Goal: Task Accomplishment & Management: Use online tool/utility

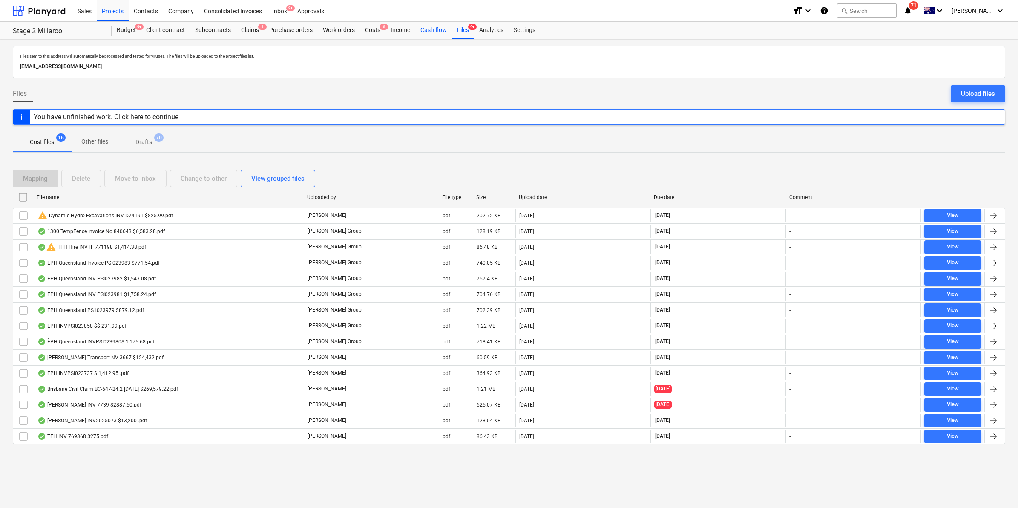
click at [431, 31] on div "Cash flow" at bounding box center [433, 30] width 37 height 17
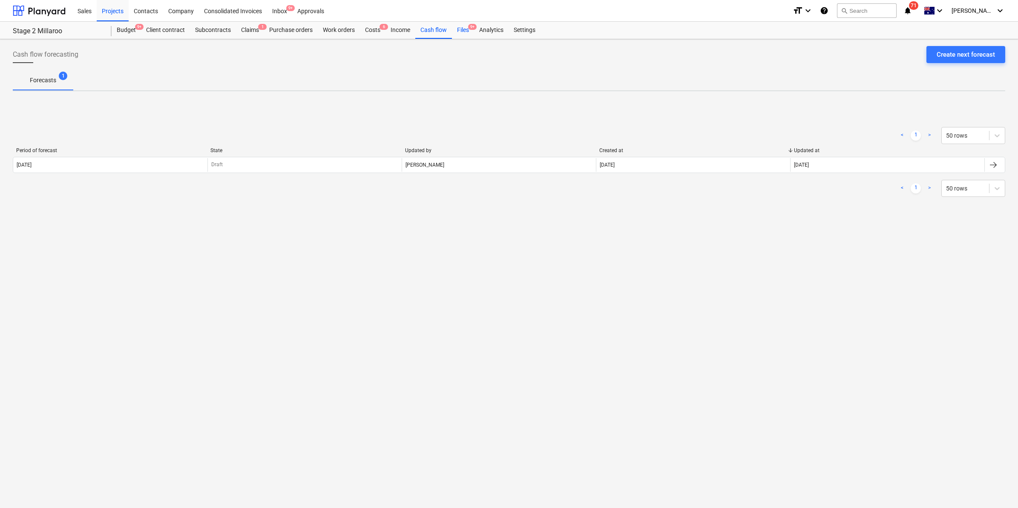
click at [463, 30] on div "Files 9+" at bounding box center [463, 30] width 22 height 17
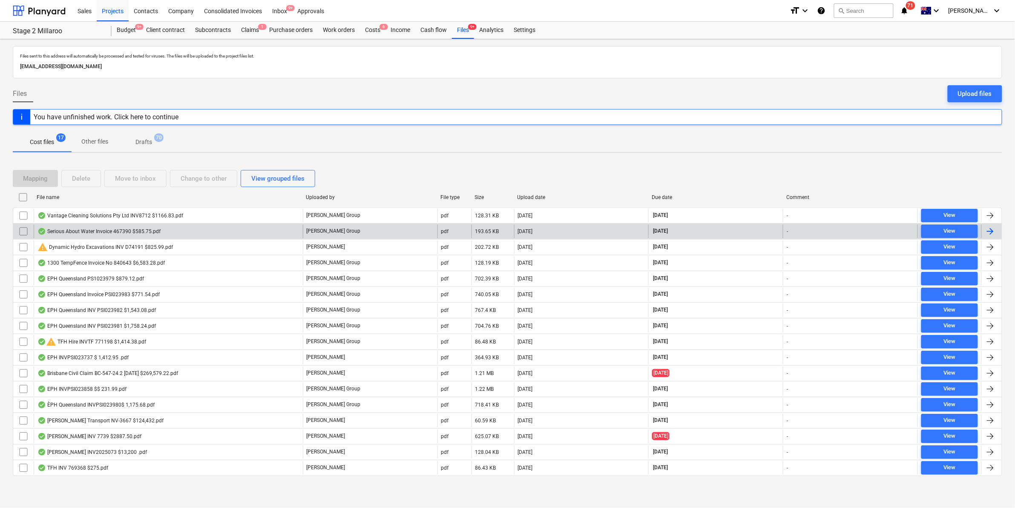
click at [157, 230] on div "Serious About Water Invoice 467390 $585.75.pdf" at bounding box center [98, 231] width 123 height 7
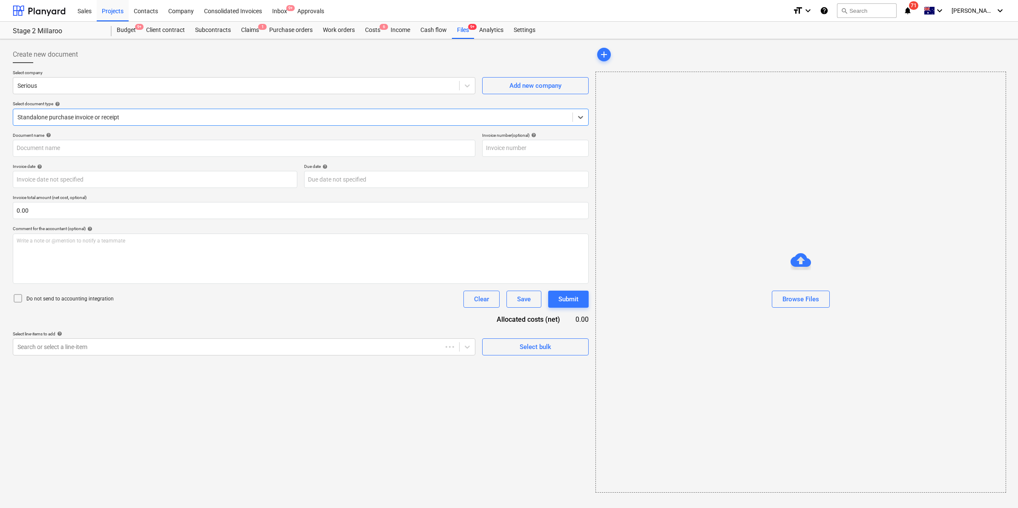
type input "467390"
type input "27 Jul 2025"
type input "[DATE]"
click at [235, 121] on div at bounding box center [291, 117] width 549 height 9
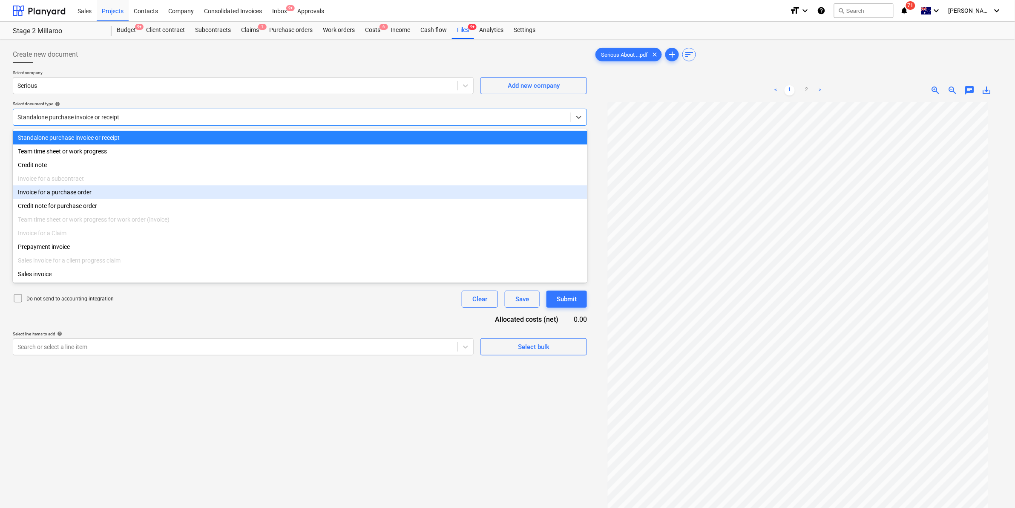
click at [99, 196] on div "Invoice for a purchase order" at bounding box center [300, 192] width 575 height 14
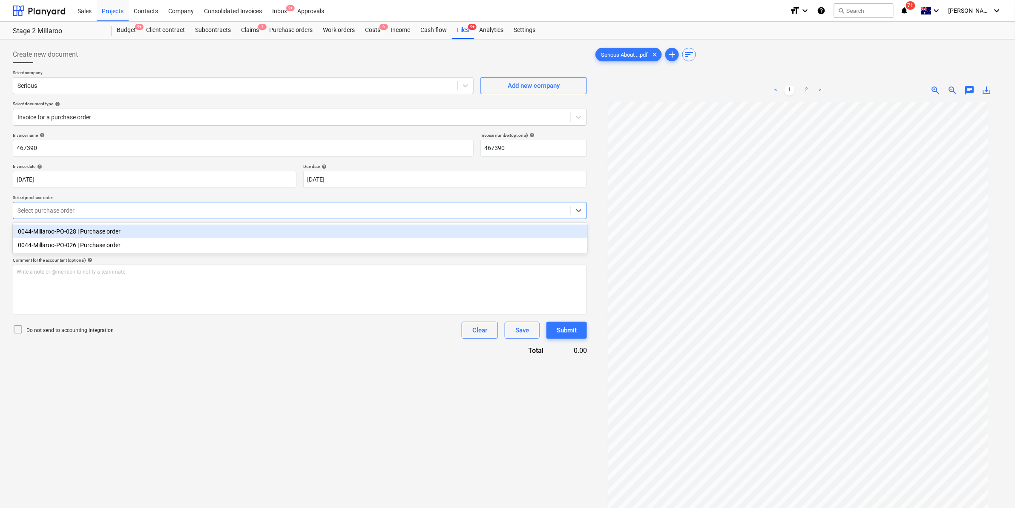
click at [265, 216] on div "Select purchase order" at bounding box center [292, 210] width 558 height 12
click at [149, 231] on div "0044-Millaroo-PO-028 | Purchase order" at bounding box center [300, 231] width 575 height 14
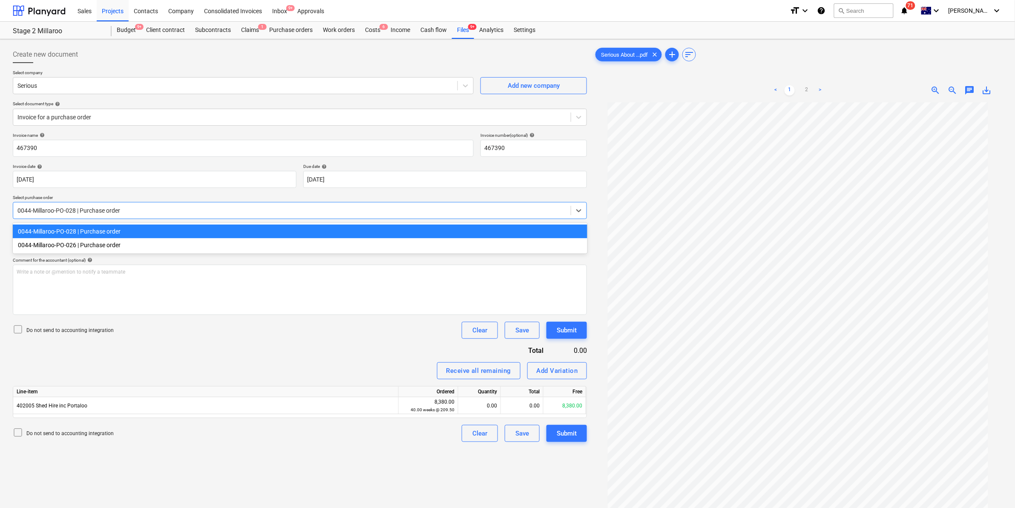
click at [178, 210] on div at bounding box center [291, 210] width 549 height 9
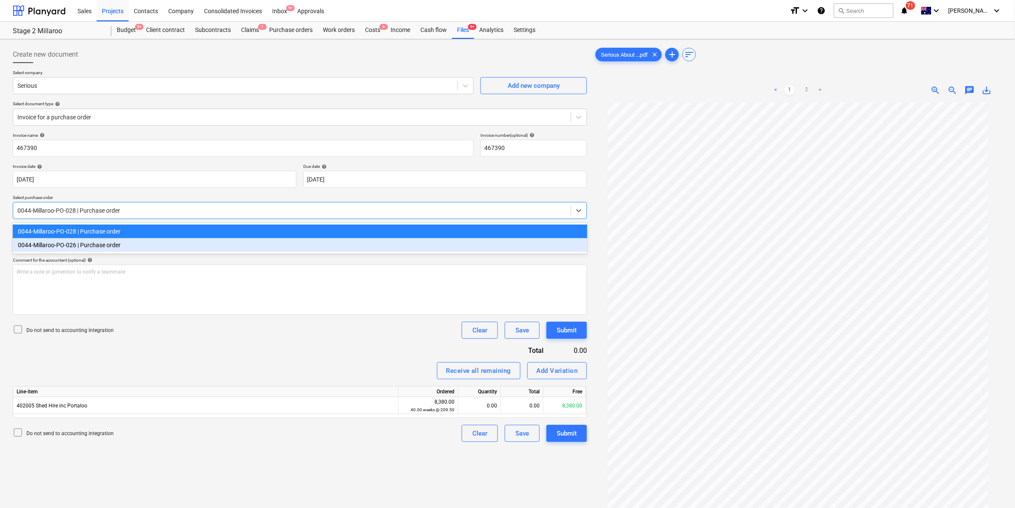
click at [118, 248] on div "0044-Millaroo-PO-026 | Purchase order" at bounding box center [300, 245] width 575 height 14
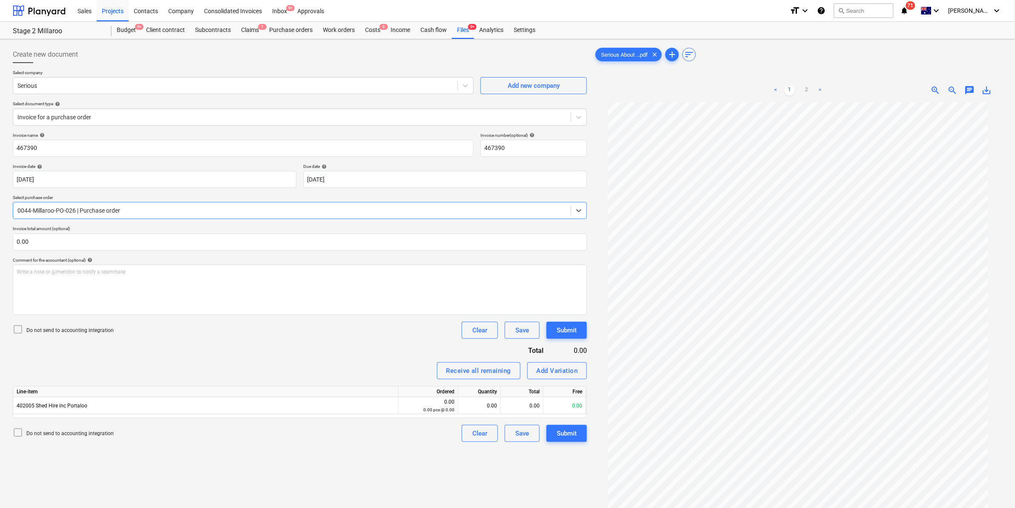
click at [170, 212] on div at bounding box center [291, 210] width 549 height 9
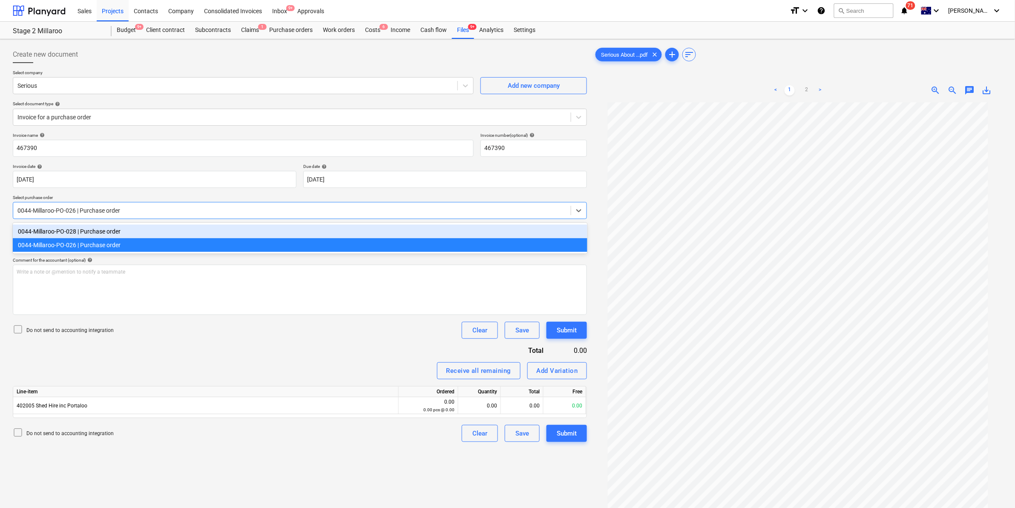
click at [141, 230] on div "0044-Millaroo-PO-028 | Purchase order" at bounding box center [300, 231] width 575 height 14
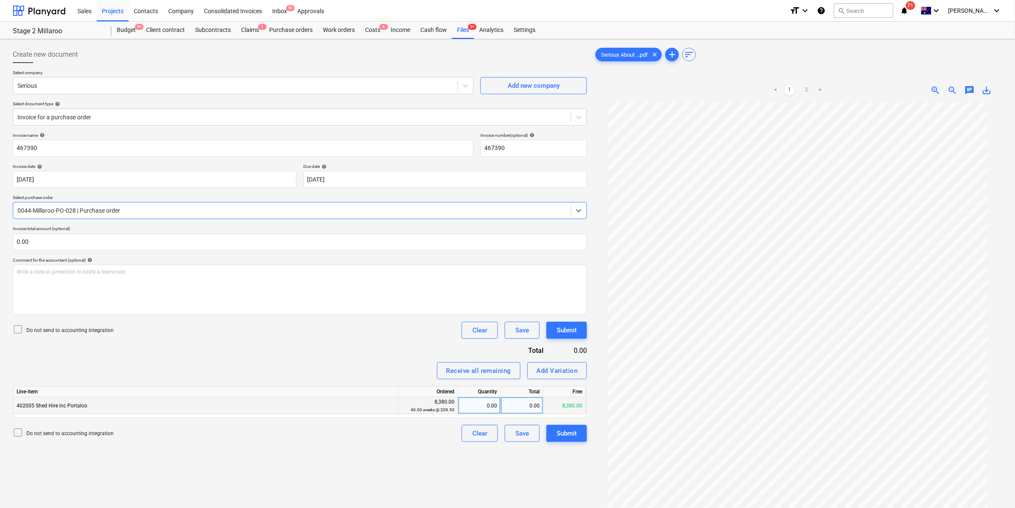
click at [514, 403] on div "0.00" at bounding box center [522, 405] width 43 height 17
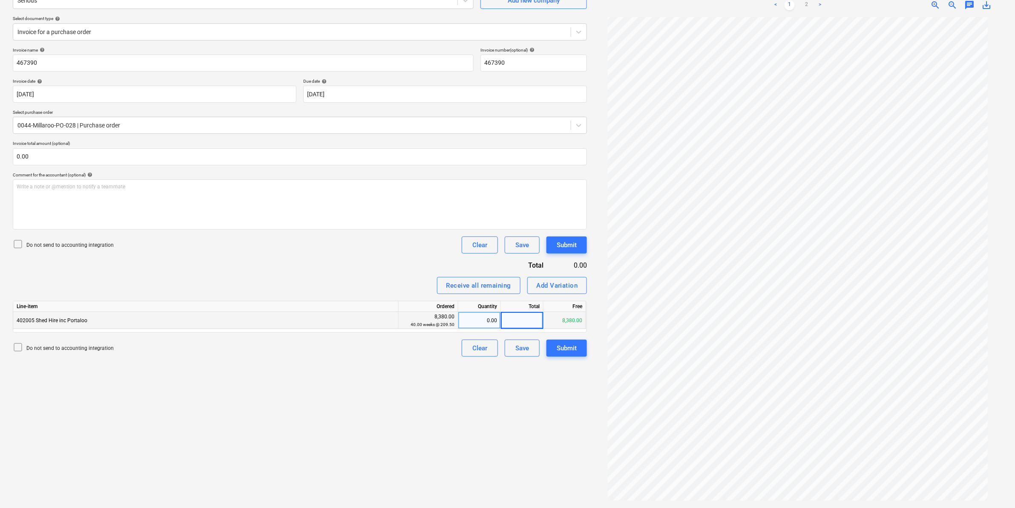
scroll to position [55, 0]
click at [518, 322] on div "0.00" at bounding box center [522, 320] width 43 height 17
type input "532.5"
click at [364, 273] on div "Invoice name help 467390 Invoice number (optional) help 467390 Invoice date hel…" at bounding box center [300, 201] width 574 height 309
click at [990, 5] on span "save_alt" at bounding box center [987, 5] width 10 height 10
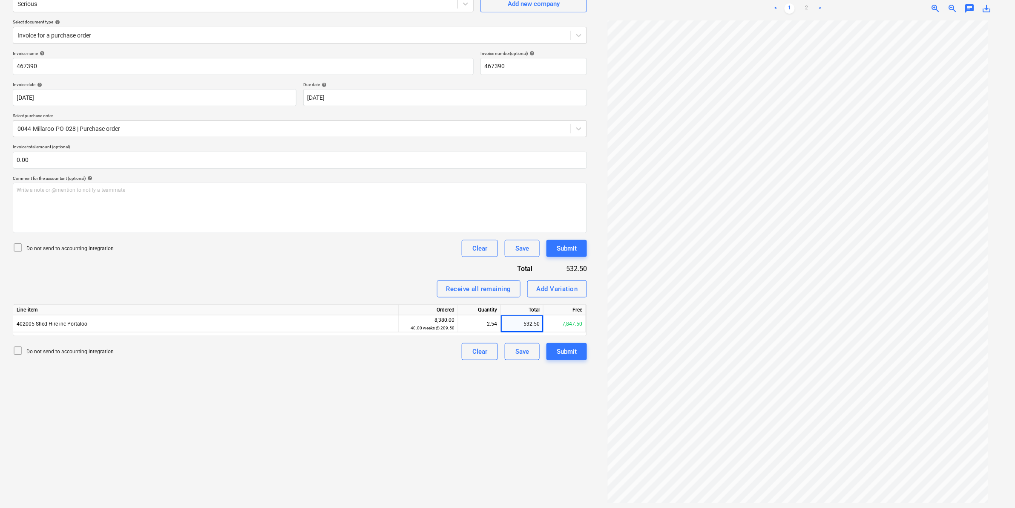
scroll to position [0, 0]
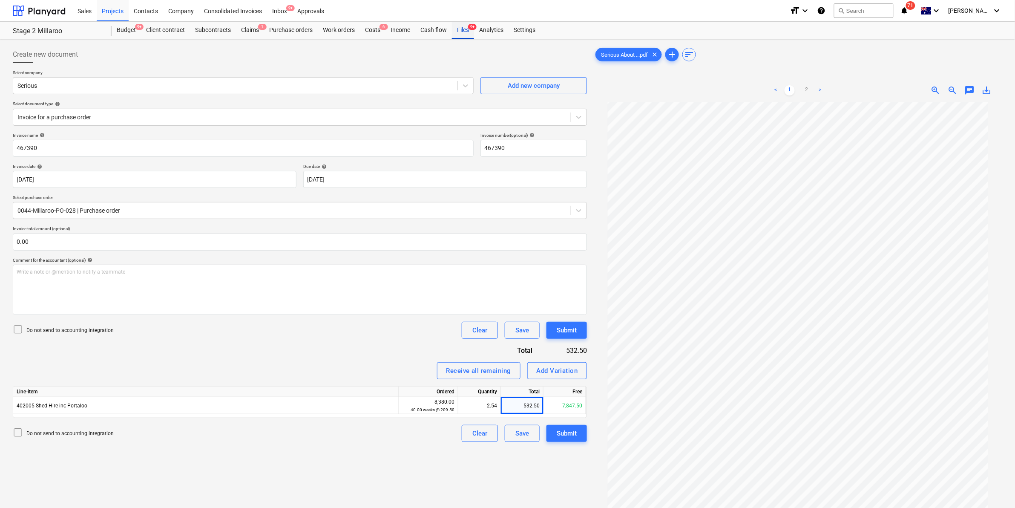
click at [459, 31] on div "Files 9+" at bounding box center [463, 30] width 22 height 17
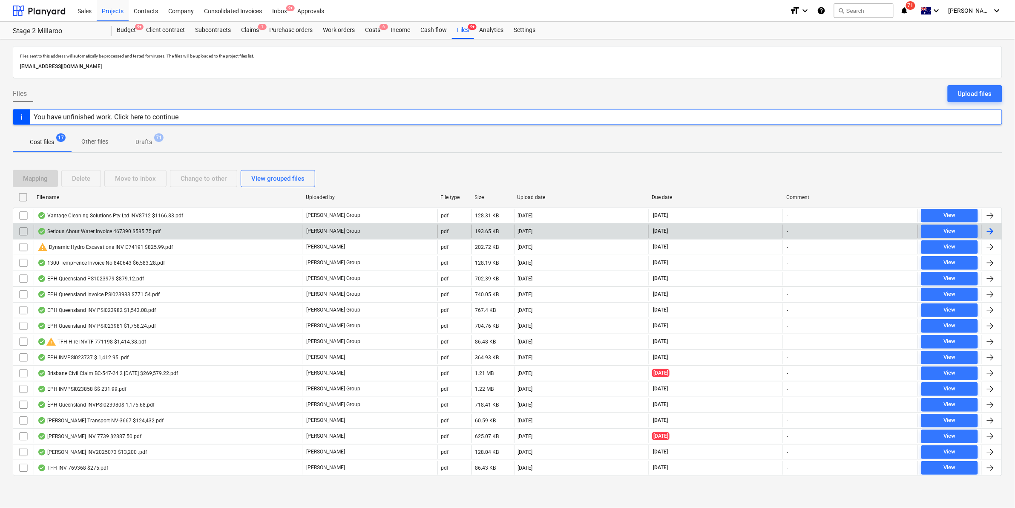
click at [153, 230] on div "Serious About Water Invoice 467390 $585.75.pdf" at bounding box center [98, 231] width 123 height 7
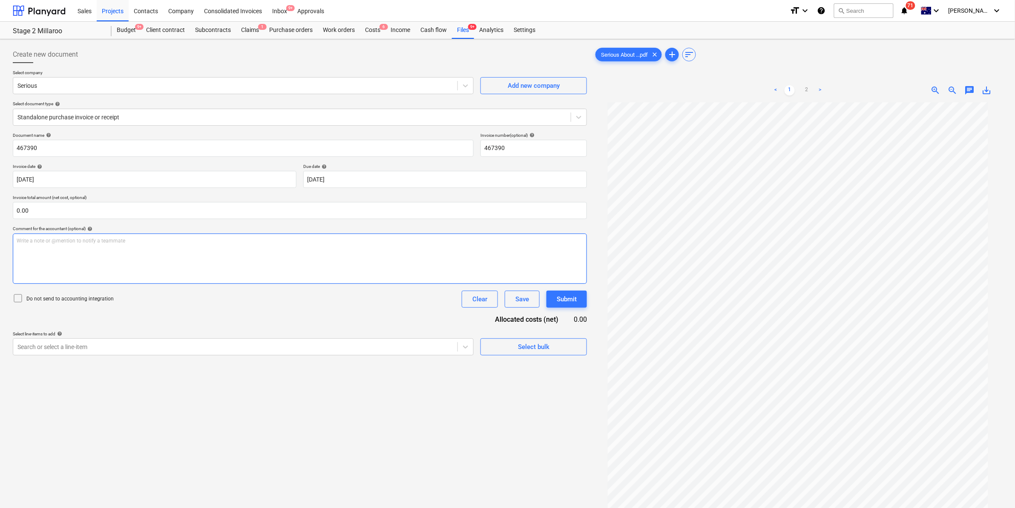
click at [100, 245] on div "Write a note or @mention to notify a teammate ﻿" at bounding box center [300, 258] width 574 height 50
click at [89, 252] on div "Write a note or @mention to notify a teammate ﻿" at bounding box center [300, 258] width 574 height 50
click at [525, 296] on div "Save" at bounding box center [522, 298] width 14 height 11
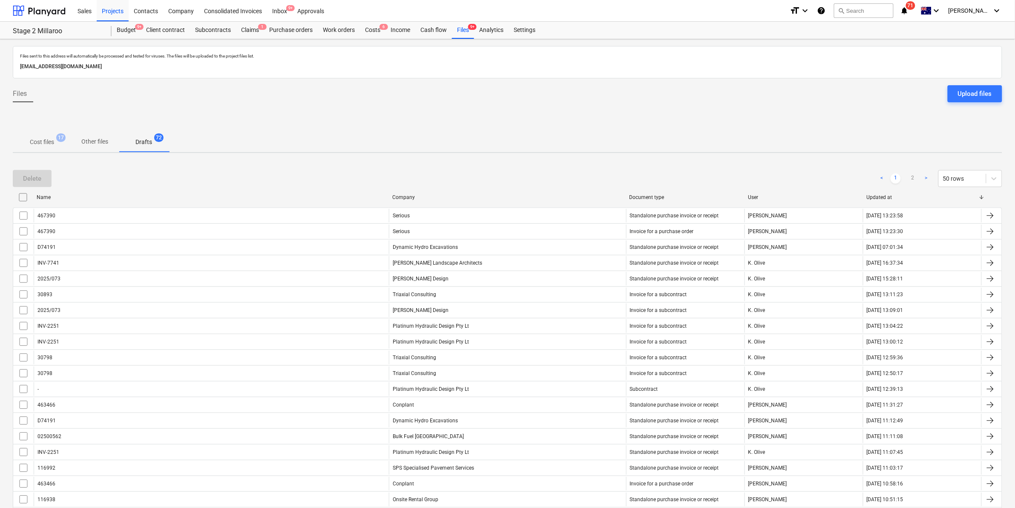
click at [45, 142] on p "Cost files" at bounding box center [42, 142] width 24 height 9
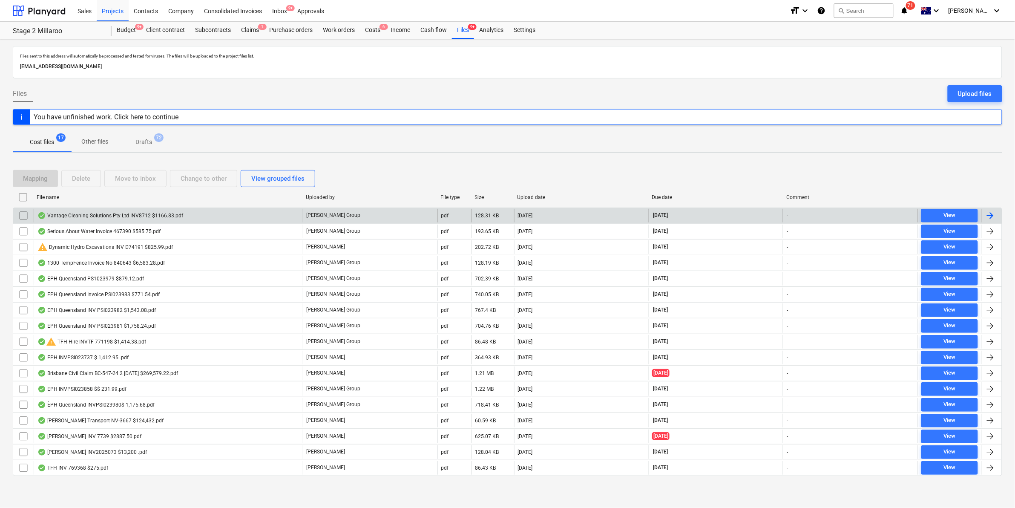
click at [141, 214] on div "Vantage Cleaning Solutions Pty Ltd INV8712 $1166.83.pdf" at bounding box center [110, 215] width 146 height 7
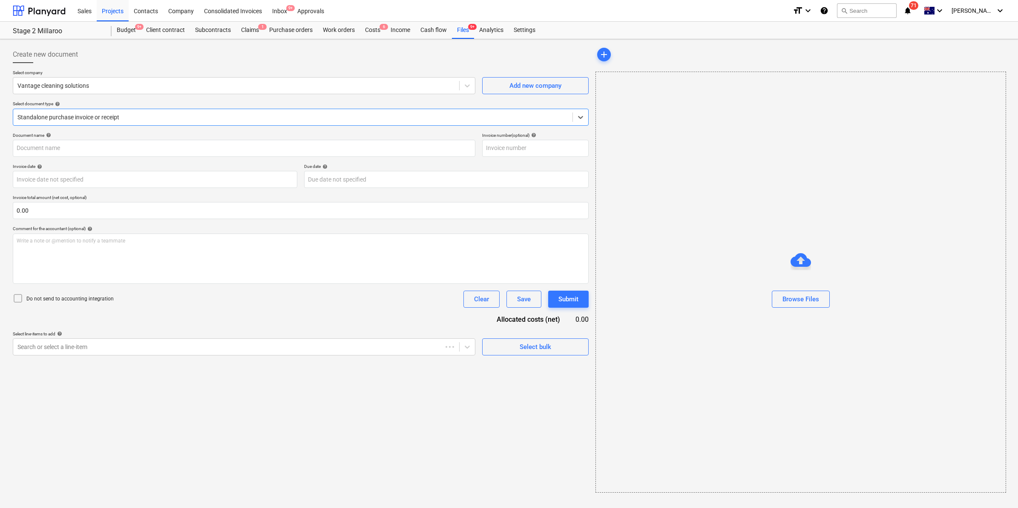
type input "8712"
type input "06 Aug 2025"
type input "30 Sep 2025"
click at [454, 29] on div "Files 9+" at bounding box center [463, 30] width 22 height 17
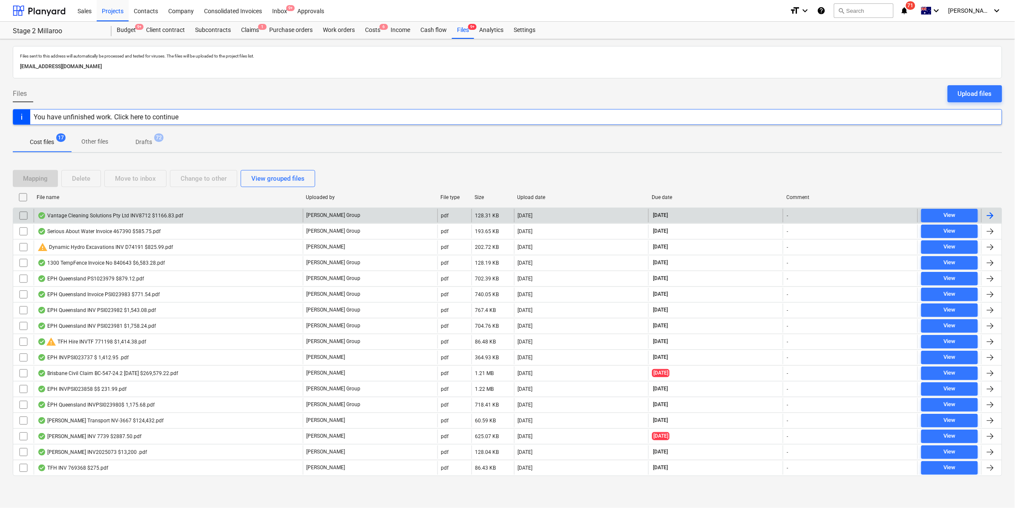
click at [26, 216] on input "checkbox" at bounding box center [24, 216] width 14 height 14
click at [150, 180] on div "Move to inbox" at bounding box center [135, 178] width 41 height 11
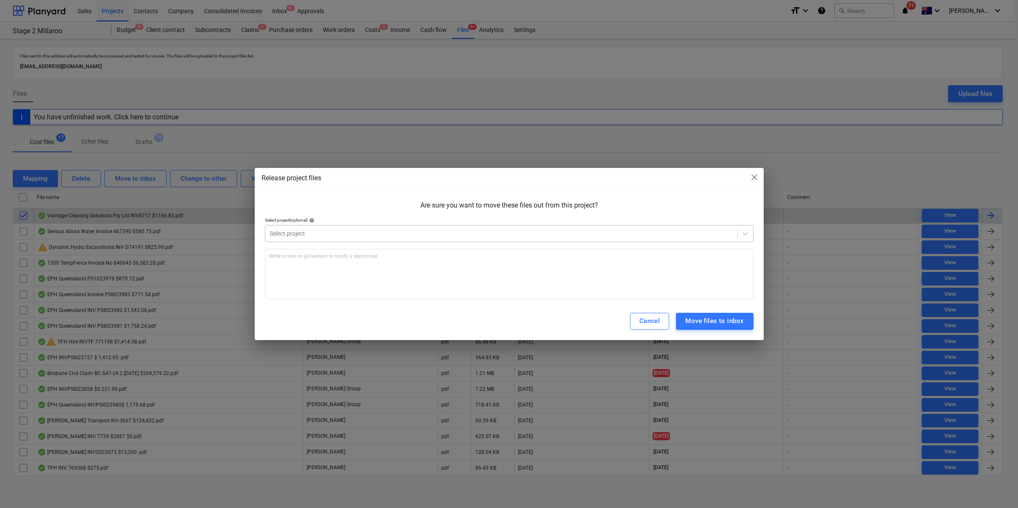
click at [355, 227] on div "Select project" at bounding box center [501, 233] width 472 height 12
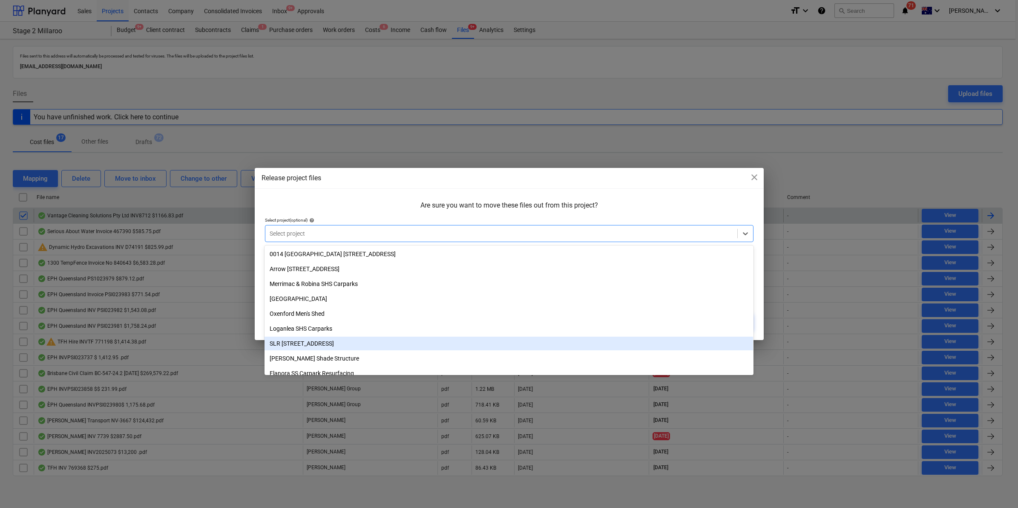
click at [313, 341] on div "SLR 2 Millaroo Drive" at bounding box center [508, 343] width 489 height 14
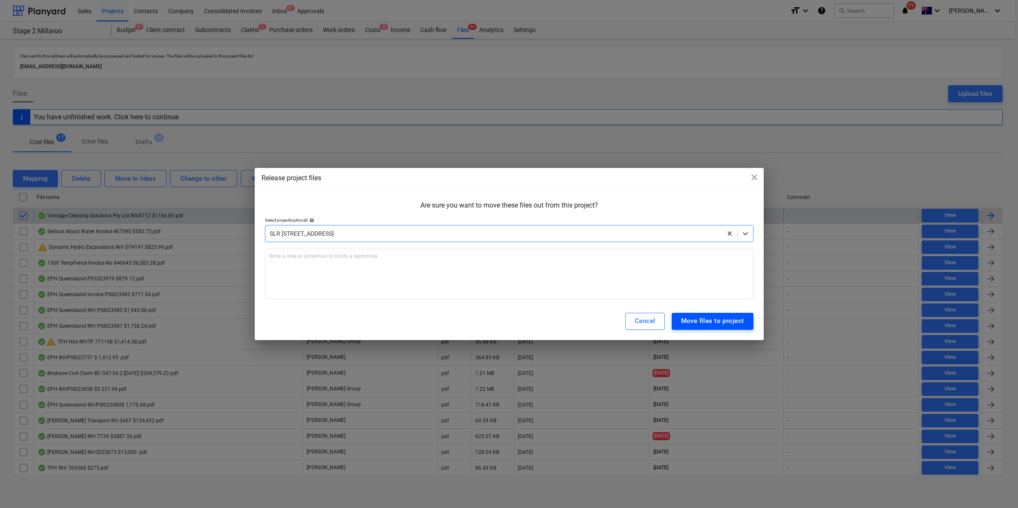
click at [697, 322] on div "Move files to project" at bounding box center [712, 320] width 63 height 11
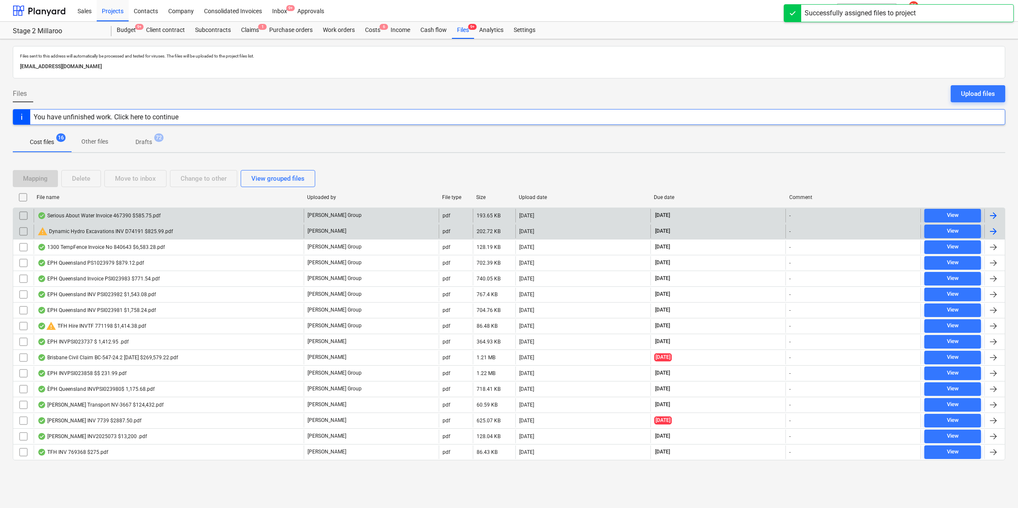
click at [24, 229] on input "checkbox" at bounding box center [24, 231] width 14 height 14
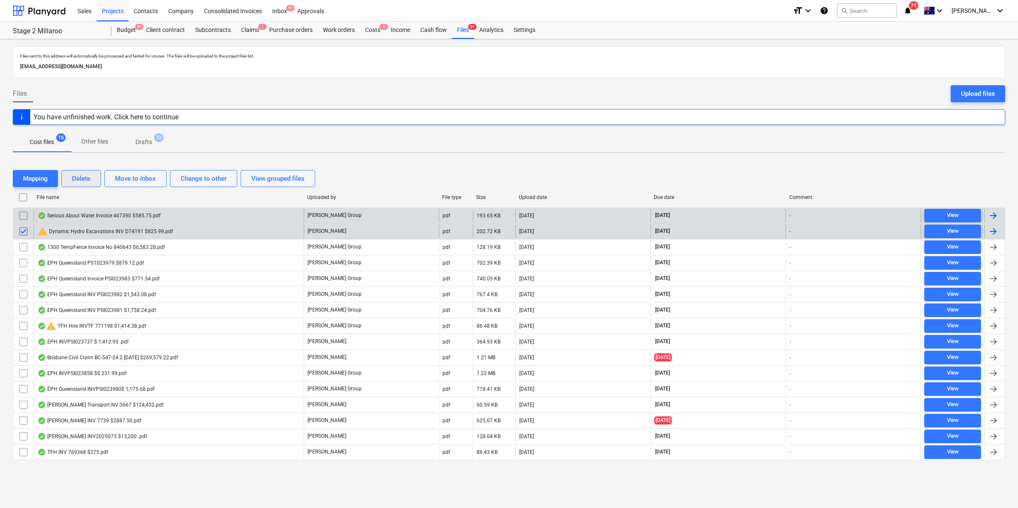
click at [91, 180] on button "Delete" at bounding box center [81, 178] width 40 height 17
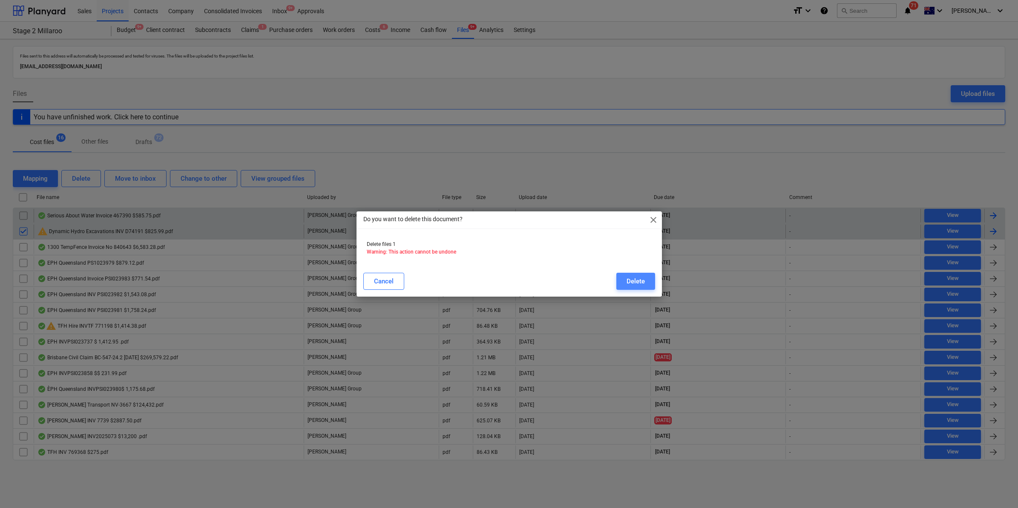
click at [627, 280] on div "Delete" at bounding box center [636, 281] width 18 height 11
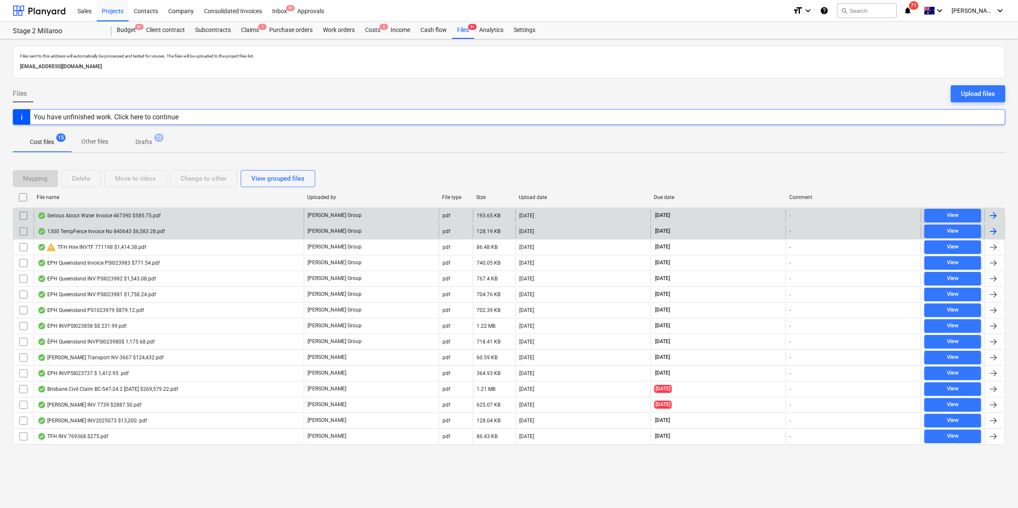
click at [131, 211] on div "Serious About Water Invoice 467390 $585.75.pdf" at bounding box center [169, 216] width 270 height 14
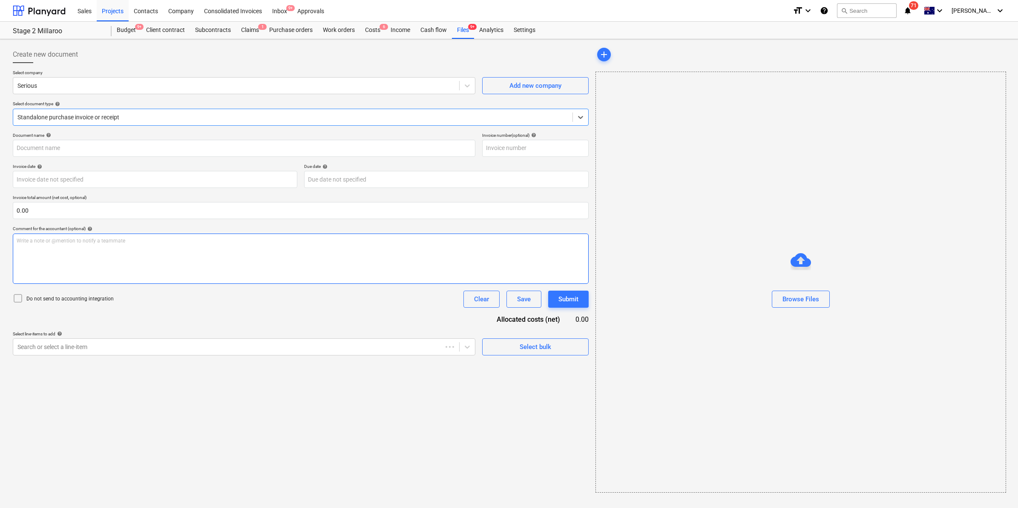
type input "467390"
type input "27 Jul 2025"
type input "[DATE]"
click at [430, 347] on div at bounding box center [235, 346] width 436 height 9
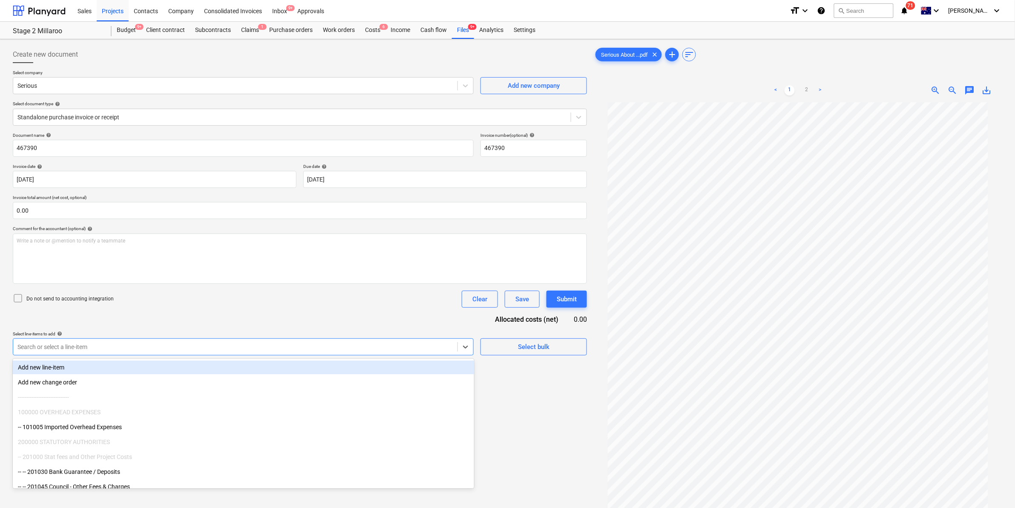
click at [391, 351] on div at bounding box center [235, 346] width 436 height 9
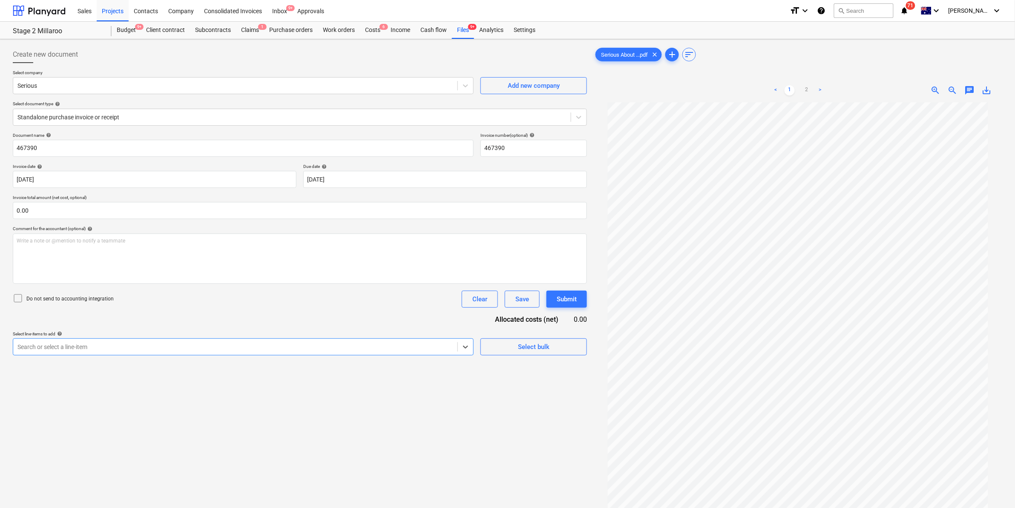
click at [442, 346] on div at bounding box center [235, 346] width 436 height 9
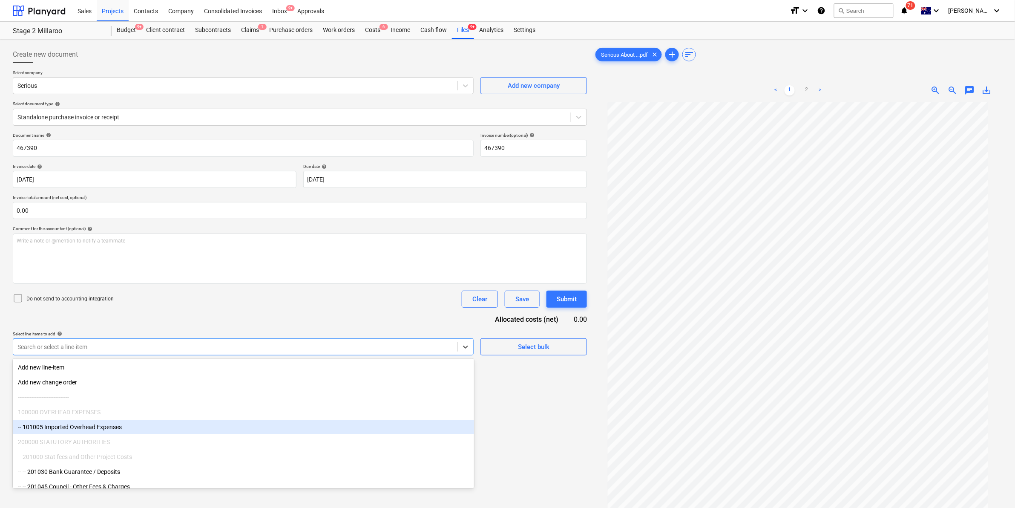
click at [256, 320] on div "Document name help 467390 Invoice number (optional) help 467390 Invoice date he…" at bounding box center [300, 243] width 574 height 223
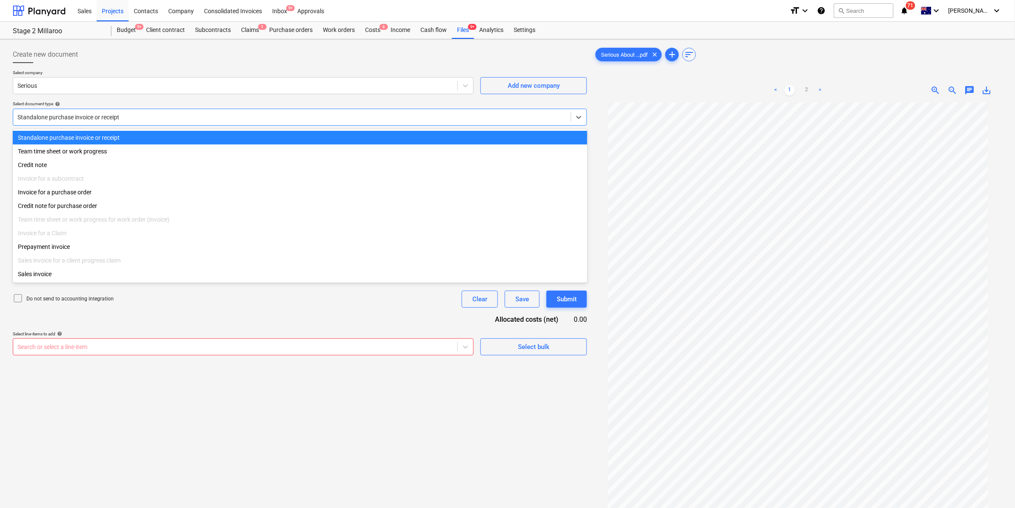
click at [134, 116] on div at bounding box center [291, 117] width 549 height 9
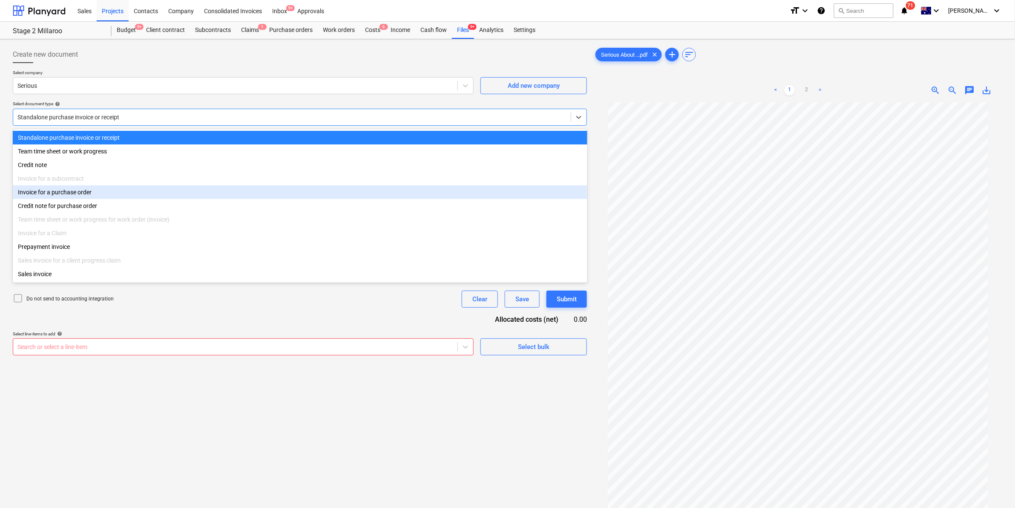
click at [92, 197] on div "Invoice for a purchase order" at bounding box center [300, 192] width 575 height 14
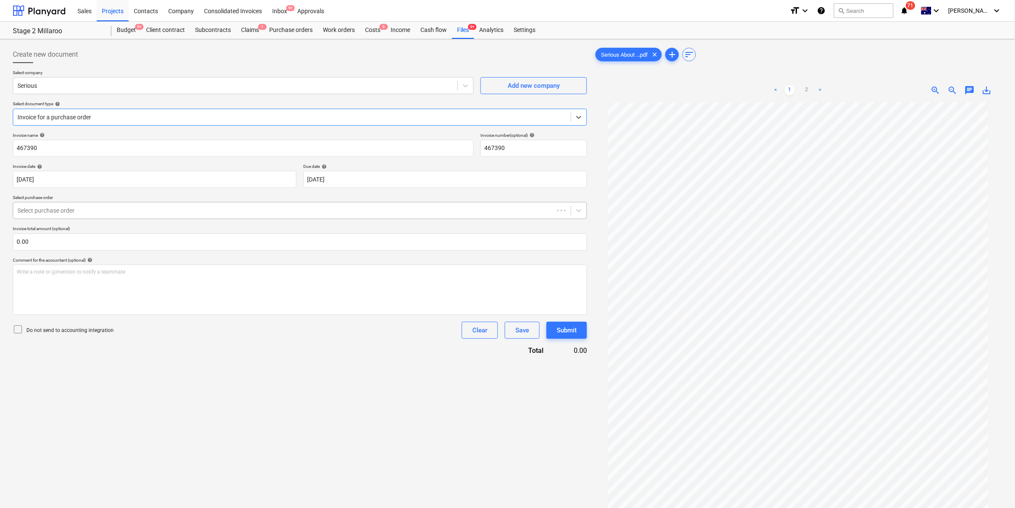
click at [92, 214] on div at bounding box center [283, 210] width 532 height 9
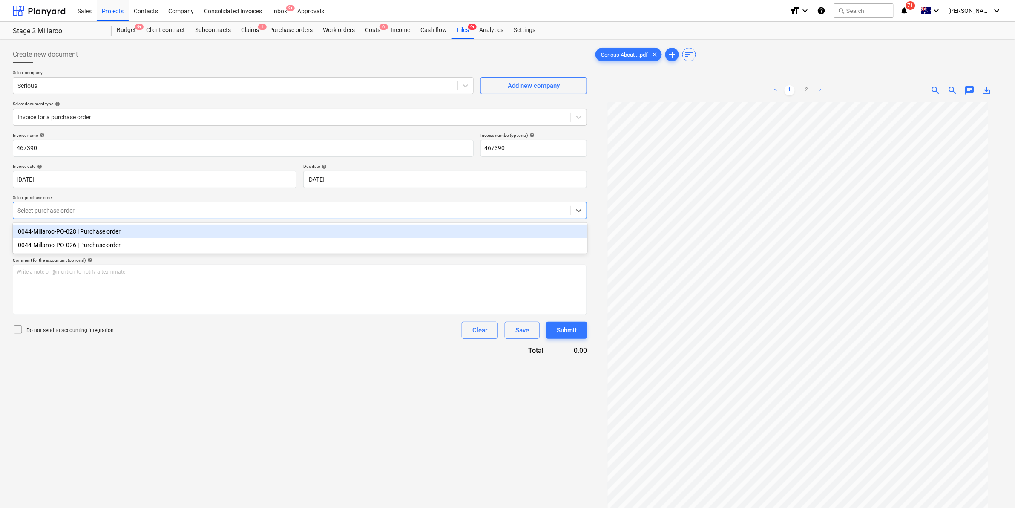
click at [86, 233] on div "0044-Millaroo-PO-028 | Purchase order" at bounding box center [300, 231] width 575 height 14
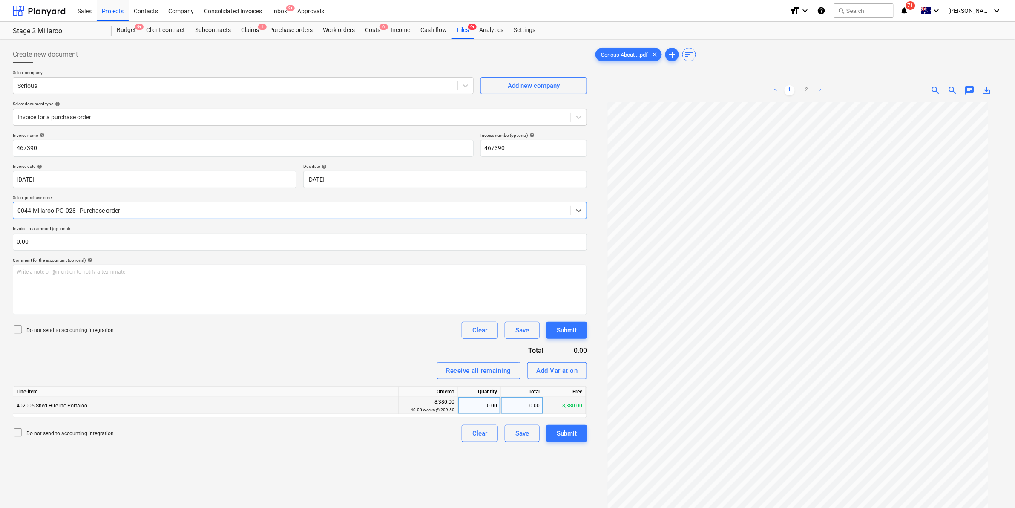
click at [530, 405] on div "0.00" at bounding box center [522, 405] width 43 height 17
type input "532.5"
click at [319, 354] on div "Invoice name help 467390 Invoice number (optional) help 467390 Invoice date hel…" at bounding box center [300, 286] width 574 height 309
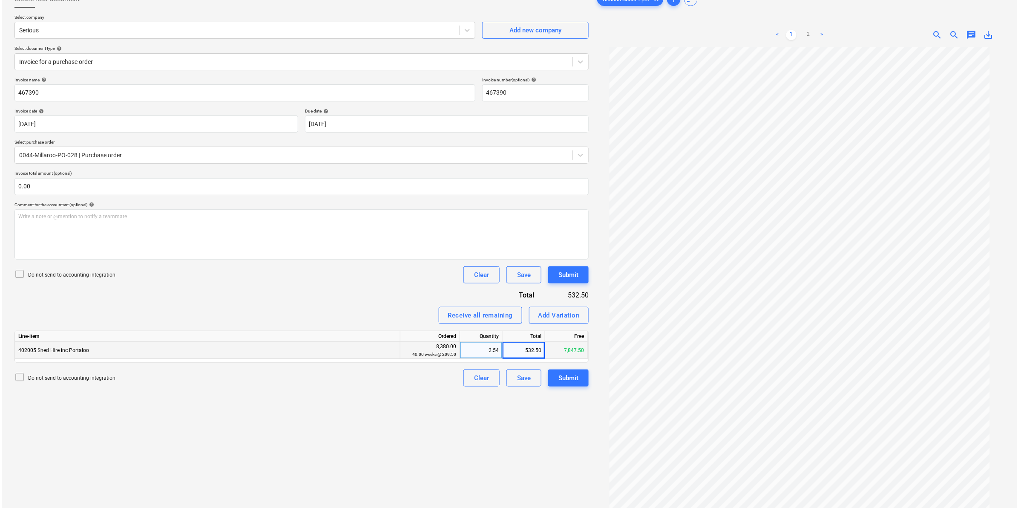
scroll to position [32, 0]
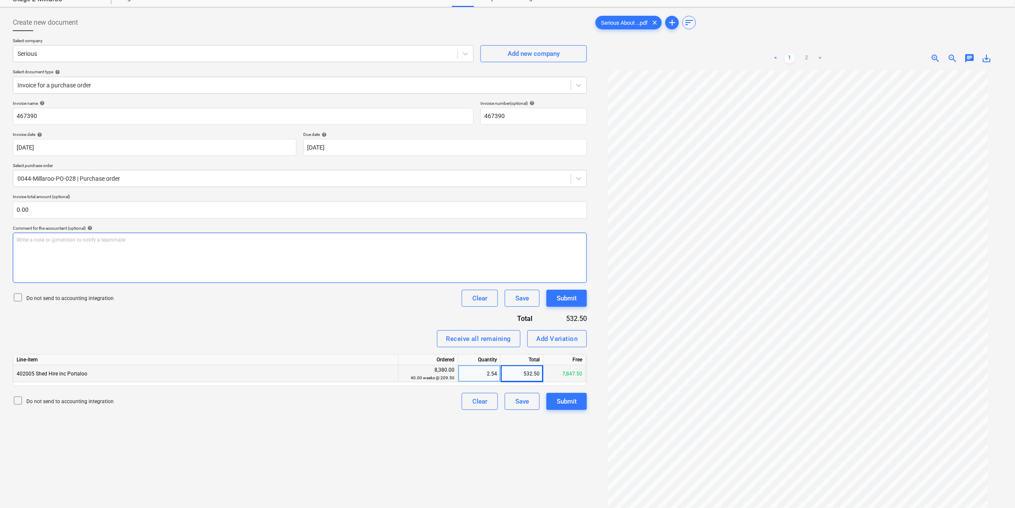
click at [69, 236] on p "Write a note or @mention to notify a teammate ﻿" at bounding box center [300, 239] width 566 height 7
click at [561, 399] on div "Submit" at bounding box center [567, 401] width 20 height 11
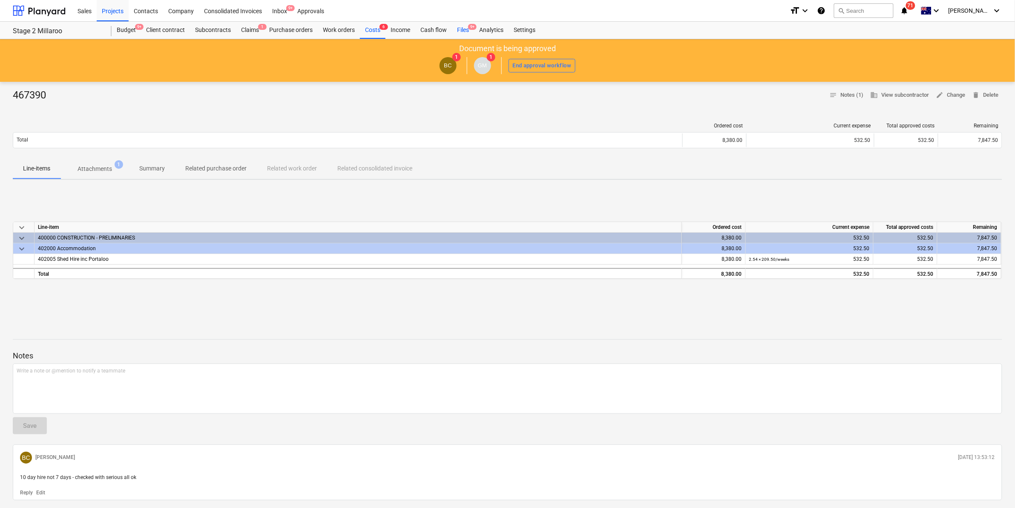
click at [474, 28] on span "9+" at bounding box center [472, 27] width 9 height 6
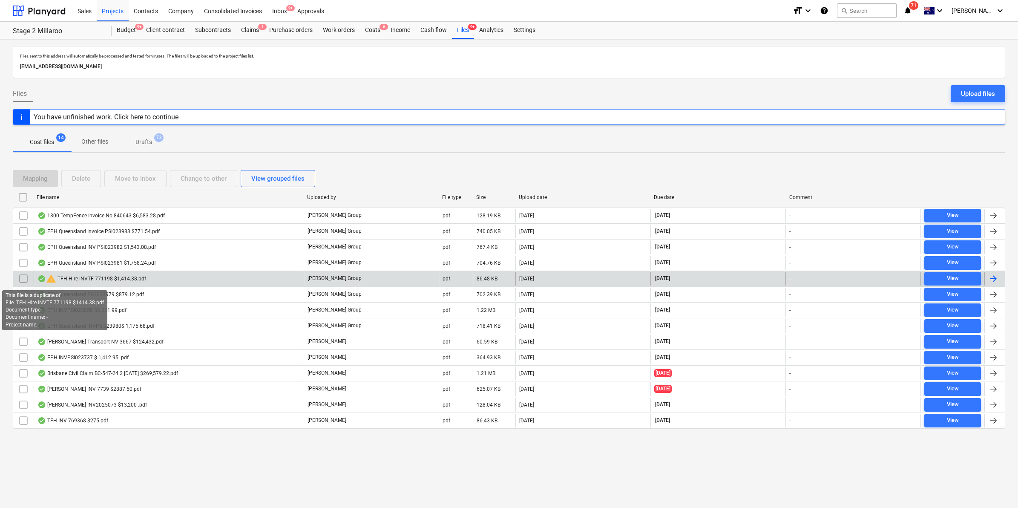
click at [50, 280] on span "warning" at bounding box center [51, 278] width 10 height 10
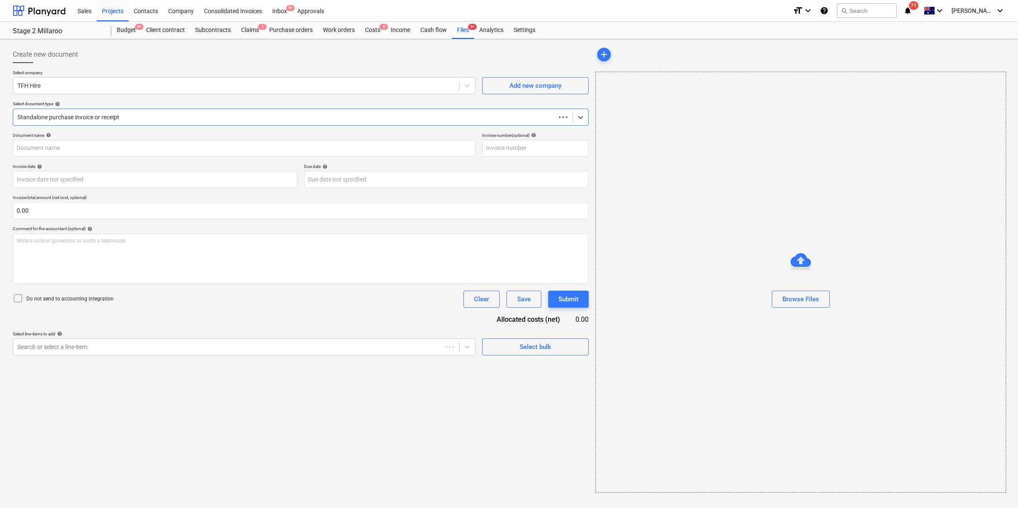
type input "771198"
type input "19 Jul 2025"
type input "31 Aug 2025"
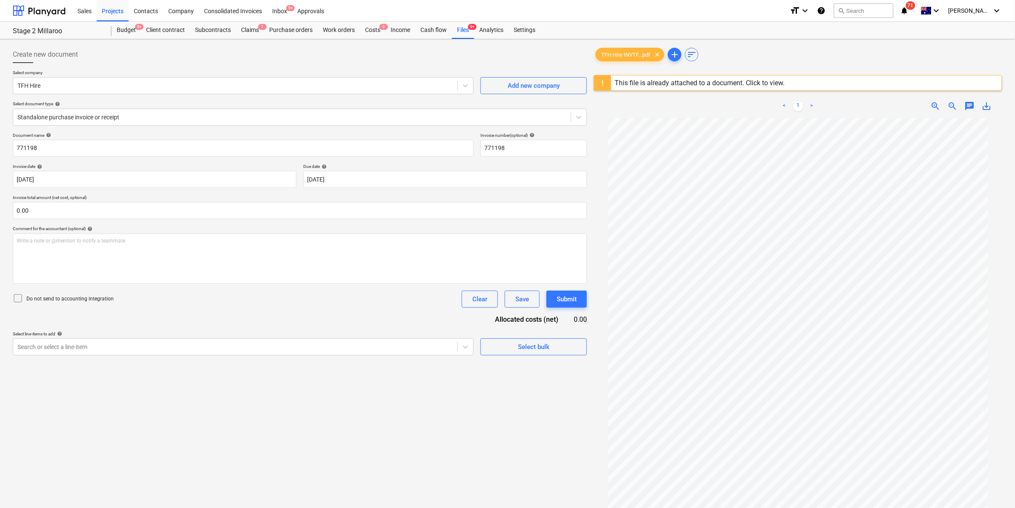
click at [612, 83] on div "This file is already attached to a document. Click to view." at bounding box center [699, 82] width 177 height 15
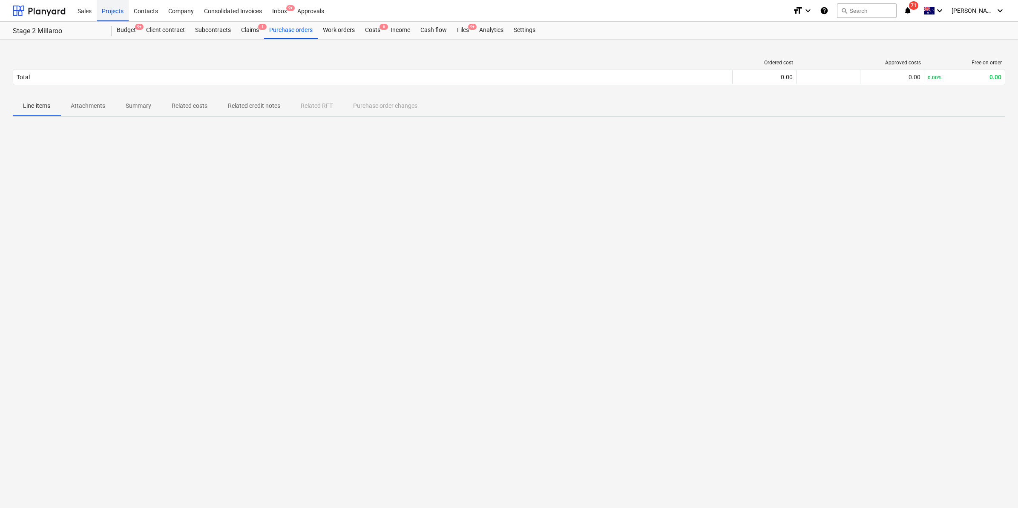
click at [120, 12] on div "Projects" at bounding box center [113, 11] width 32 height 22
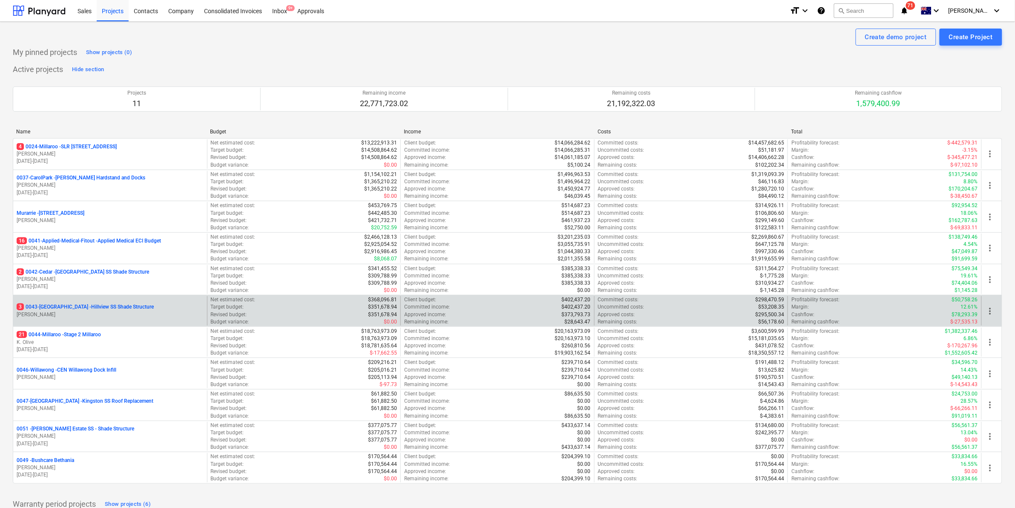
click at [96, 303] on div "3 0043-Hillview - Hillview SS Shade Structure B. Campbell" at bounding box center [110, 310] width 194 height 29
click at [95, 310] on p "3 0043-Hillview - Hillview SS Shade Structure" at bounding box center [85, 306] width 137 height 7
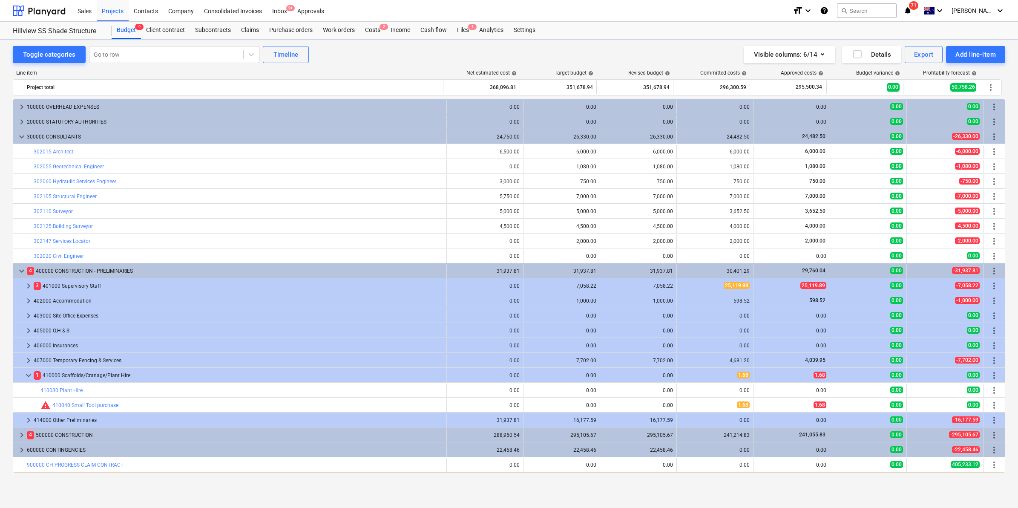
scroll to position [14, 0]
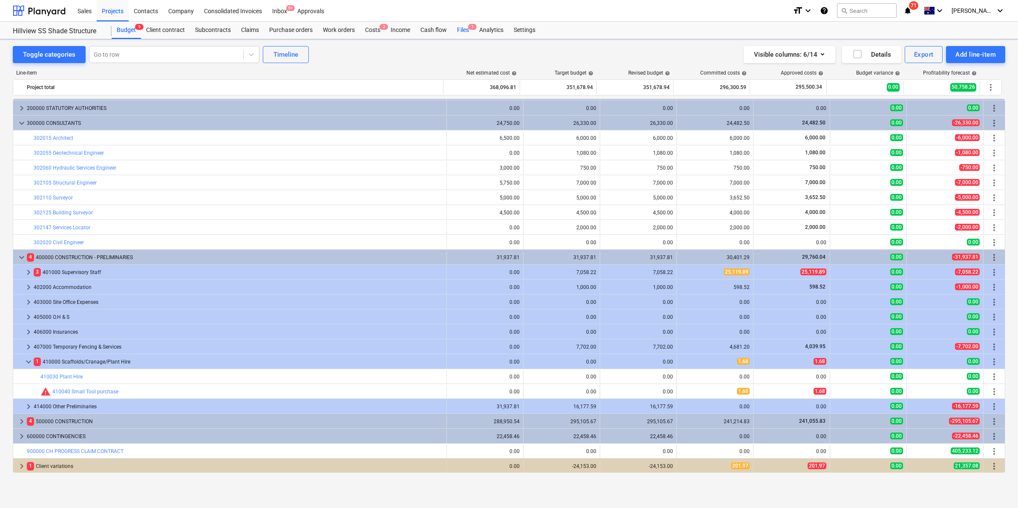
click at [476, 27] on span "1" at bounding box center [472, 27] width 9 height 6
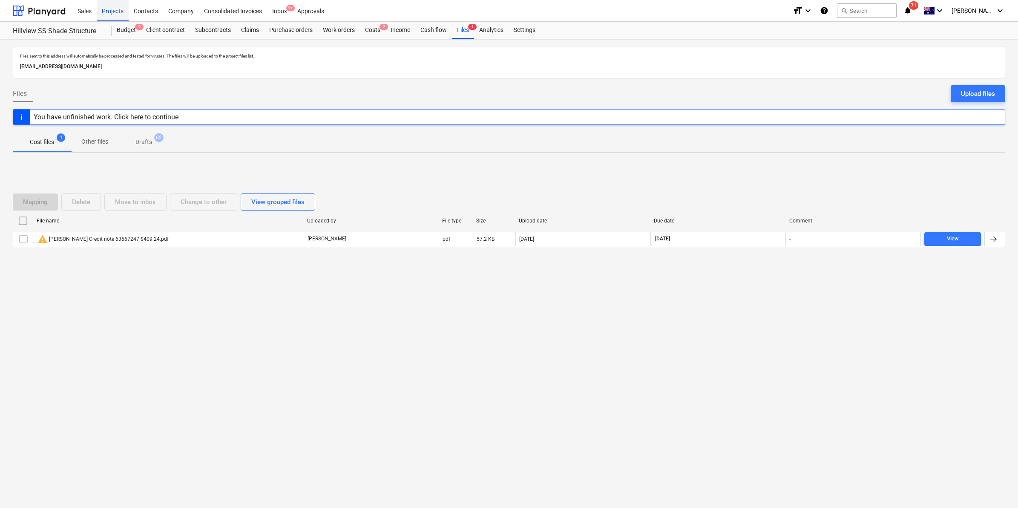
click at [115, 16] on div "Projects" at bounding box center [113, 11] width 32 height 22
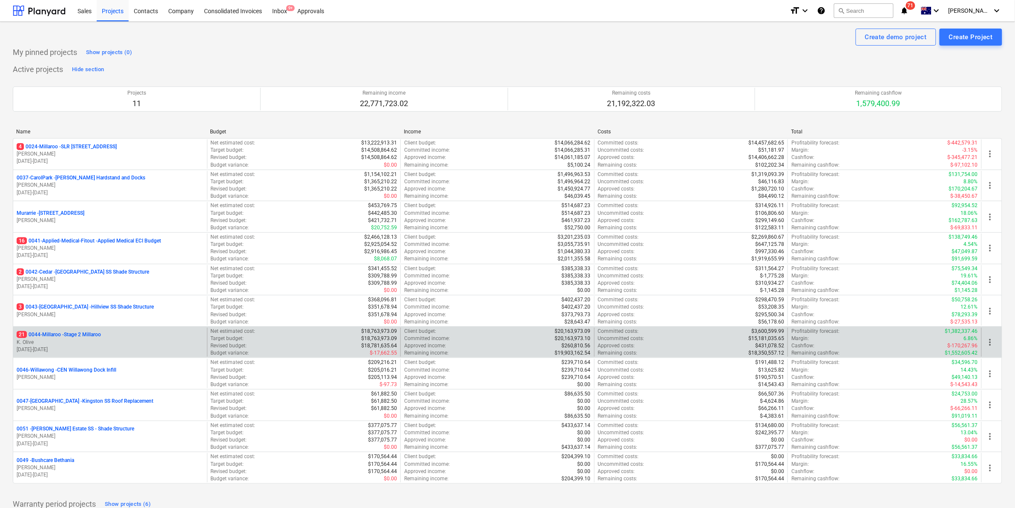
click at [78, 333] on p "21 0044-Millaroo - Stage 2 Millaroo" at bounding box center [59, 334] width 84 height 7
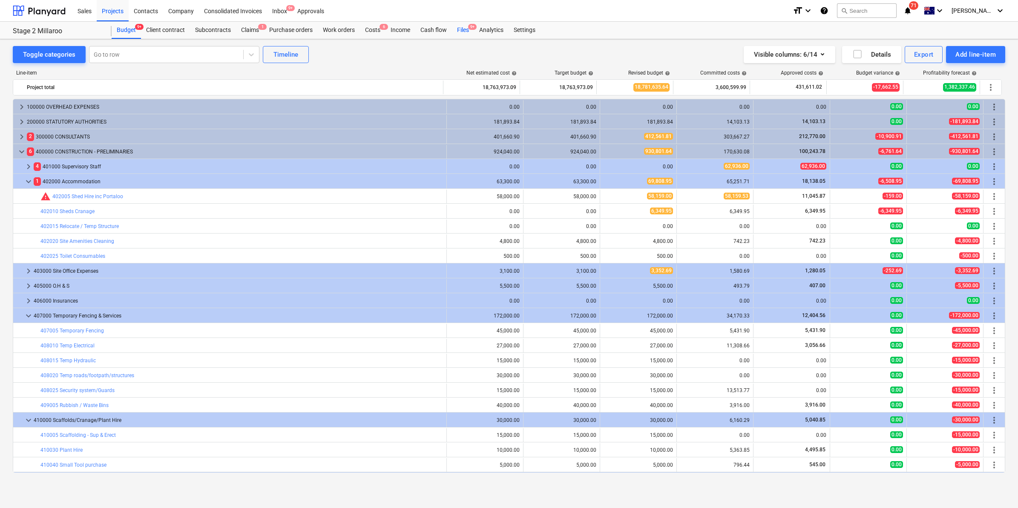
scroll to position [88, 0]
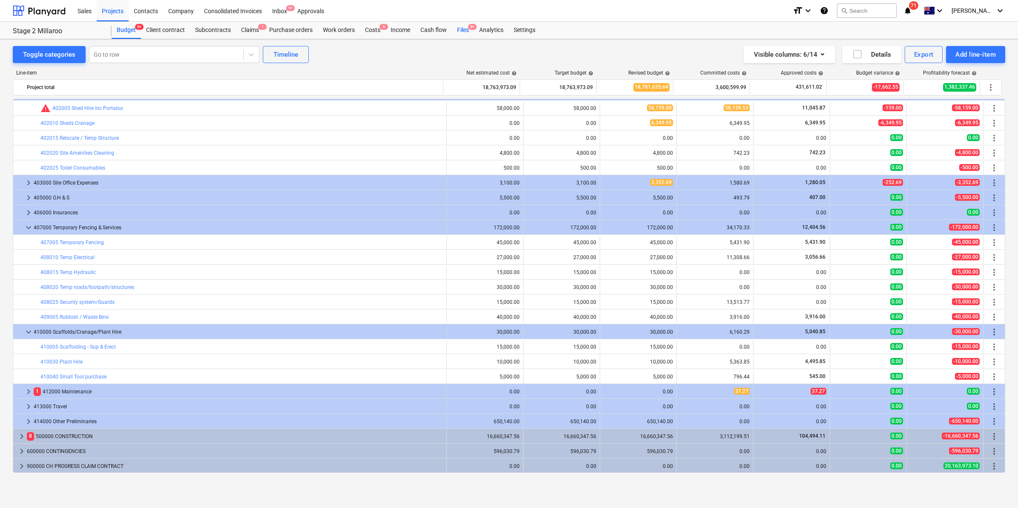
click at [467, 27] on div "Files 9+" at bounding box center [463, 30] width 22 height 17
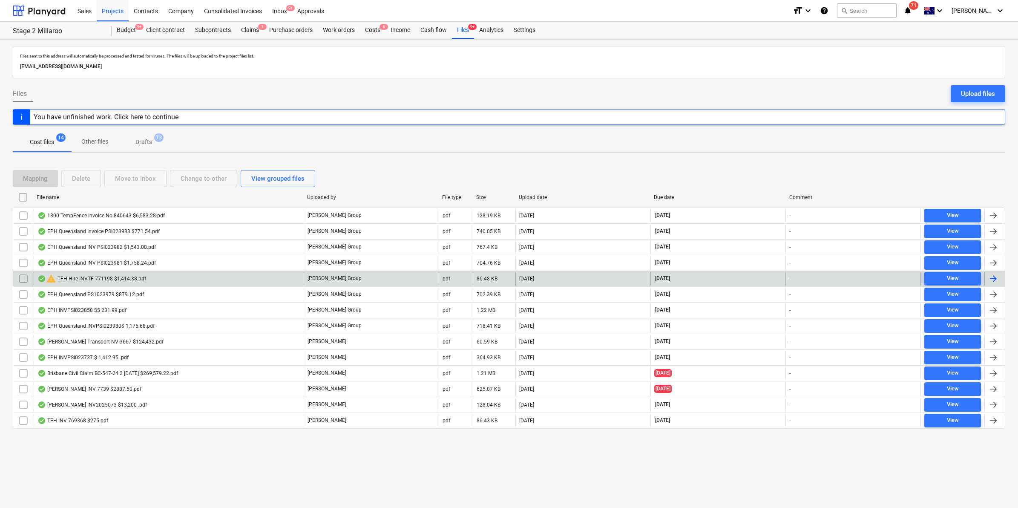
click at [111, 282] on div "warning TFH Hire INVTF 771198 $1,414.38.pdf" at bounding box center [91, 278] width 109 height 10
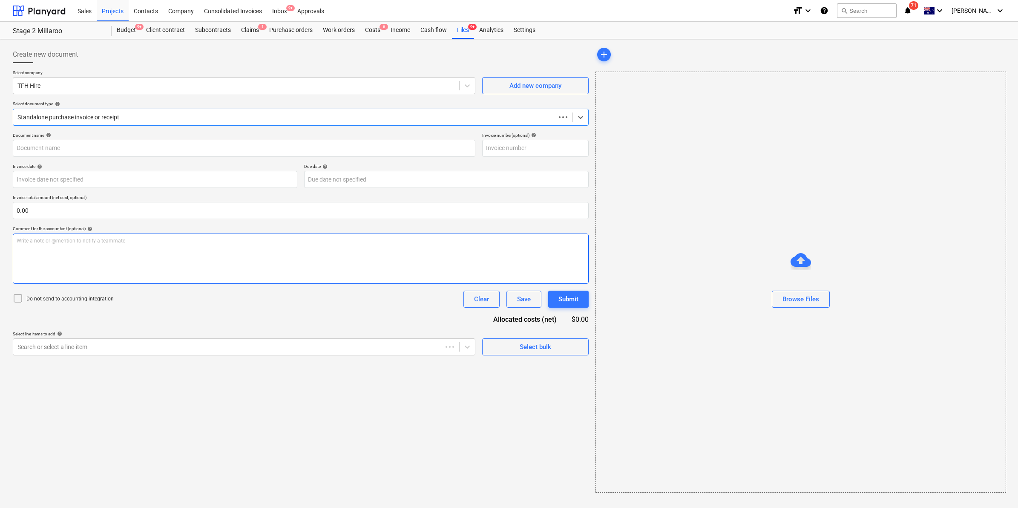
type input "771198"
type input "19 Jul 2025"
type input "31 Aug 2025"
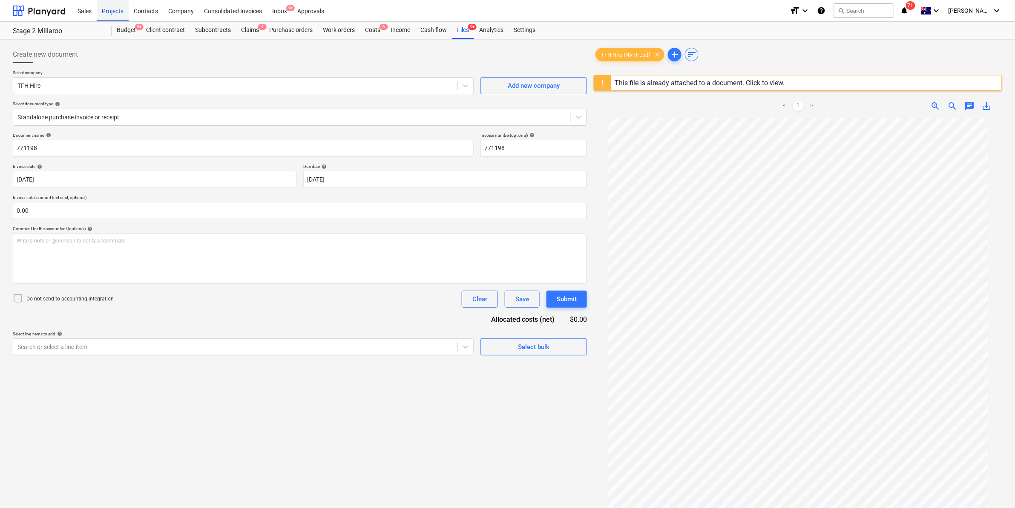
click at [115, 11] on div "Projects" at bounding box center [113, 11] width 32 height 22
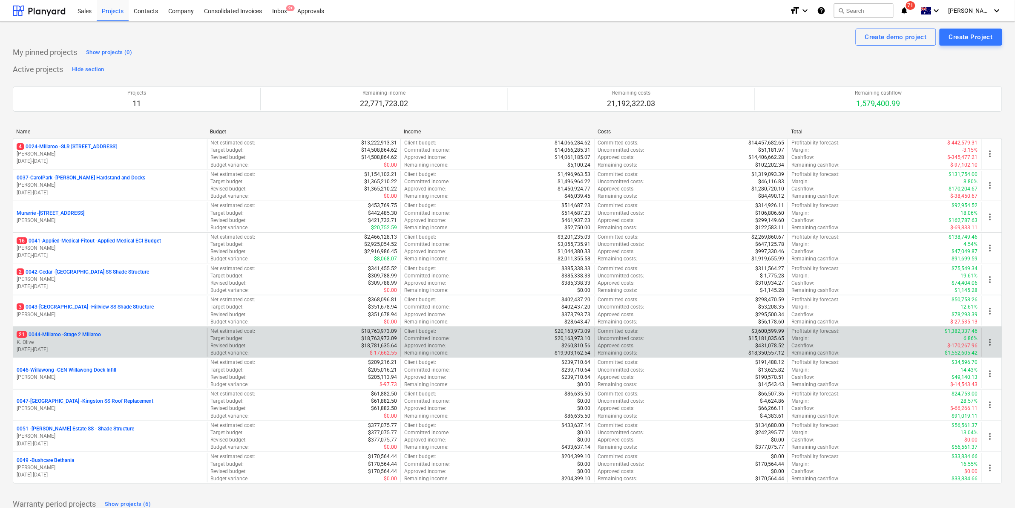
click at [81, 333] on p "21 0044-Millaroo - Stage 2 Millaroo" at bounding box center [59, 334] width 84 height 7
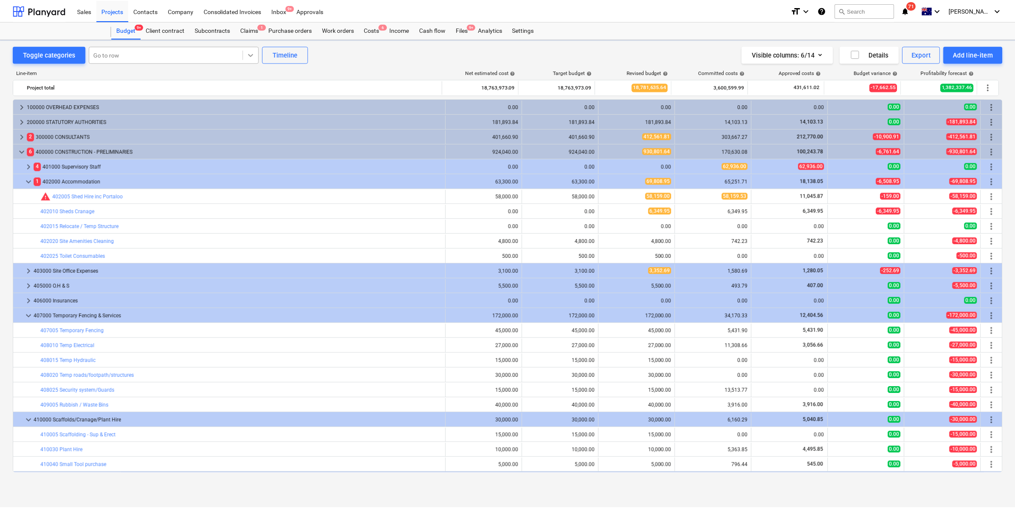
scroll to position [88, 0]
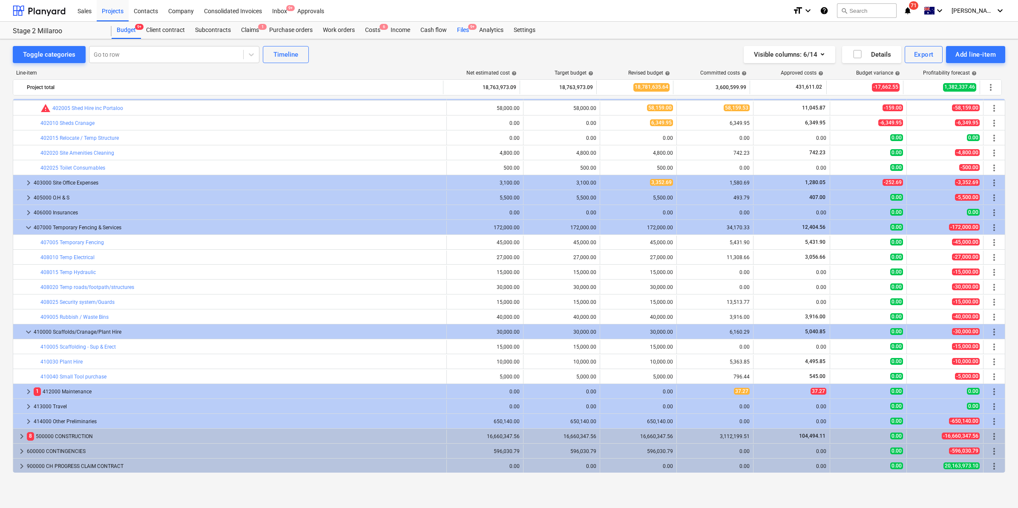
click at [461, 31] on div "Files 9+" at bounding box center [463, 30] width 22 height 17
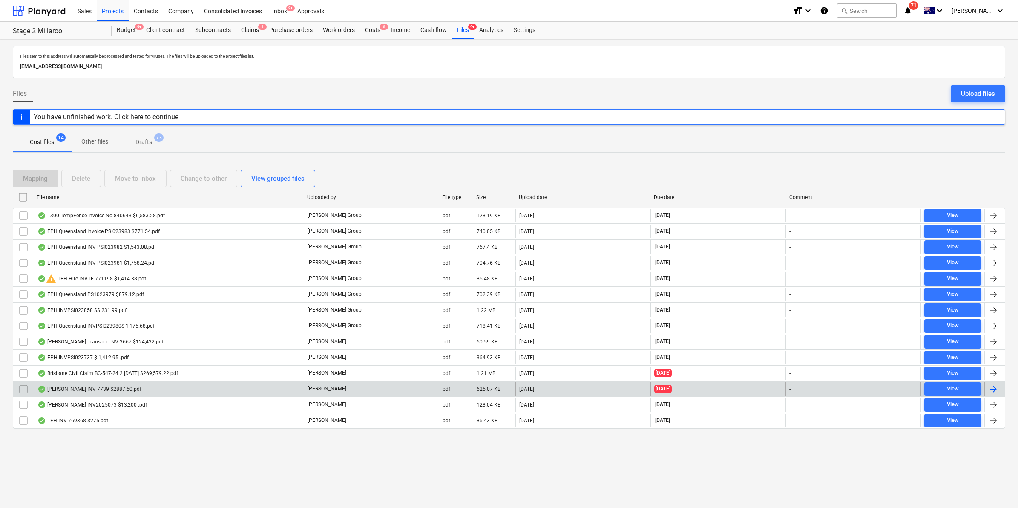
click at [93, 388] on div "Jeremy Ferrrier INV 7739 $2887.50.pdf" at bounding box center [89, 388] width 104 height 7
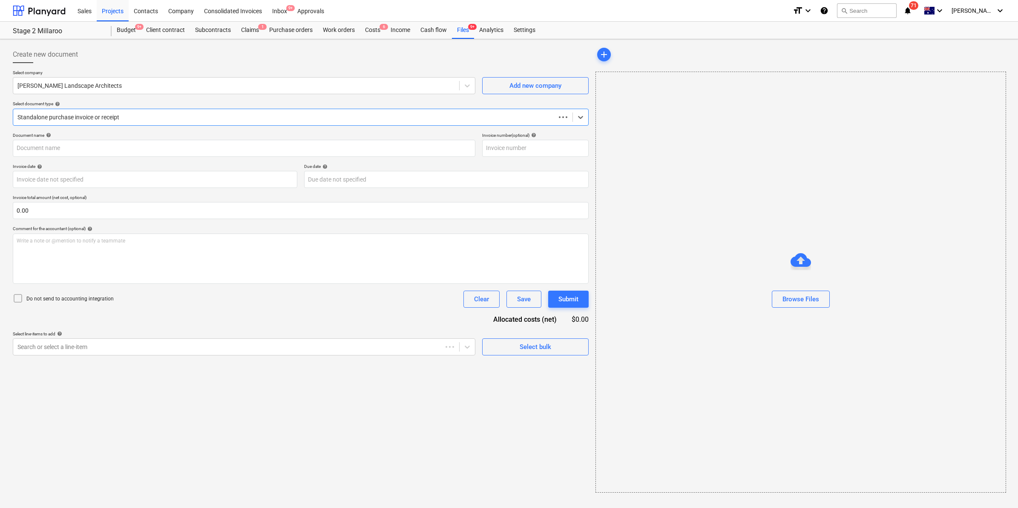
type input "INV-7739"
type input "30 Jul 2025"
type input "13 Aug 2025"
click at [465, 30] on div "Files 9+" at bounding box center [463, 30] width 22 height 17
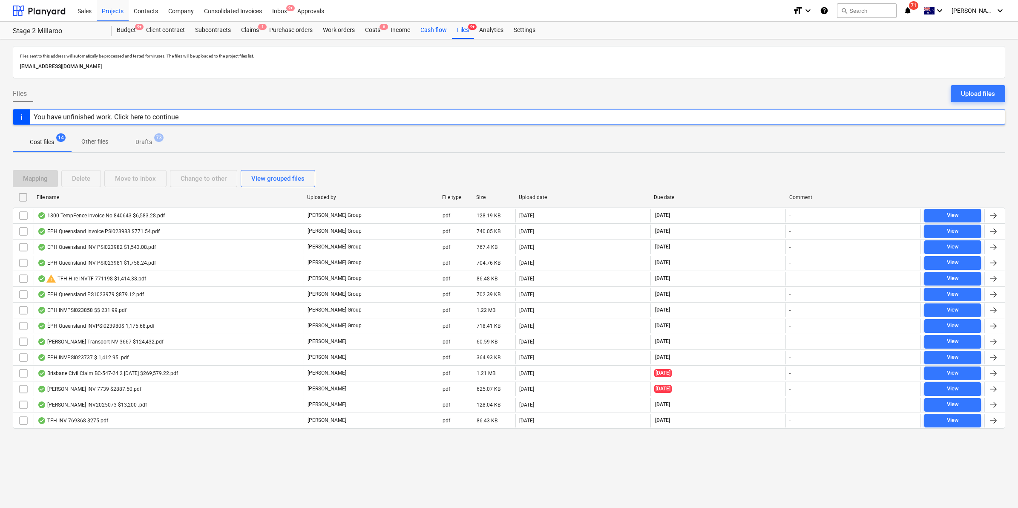
click at [443, 33] on div "Cash flow" at bounding box center [433, 30] width 37 height 17
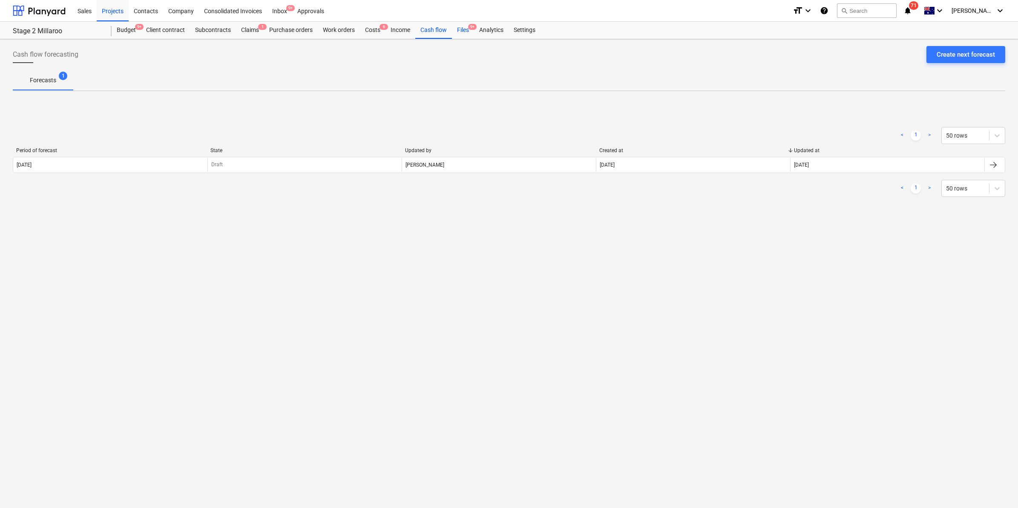
click at [466, 31] on div "Files 9+" at bounding box center [463, 30] width 22 height 17
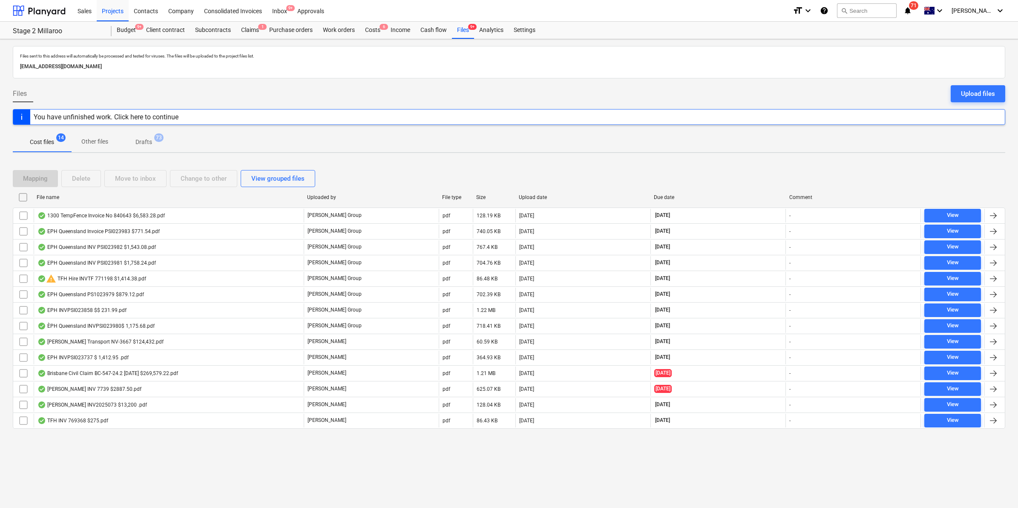
click at [250, 203] on div "File name" at bounding box center [168, 197] width 270 height 14
checkbox input "false"
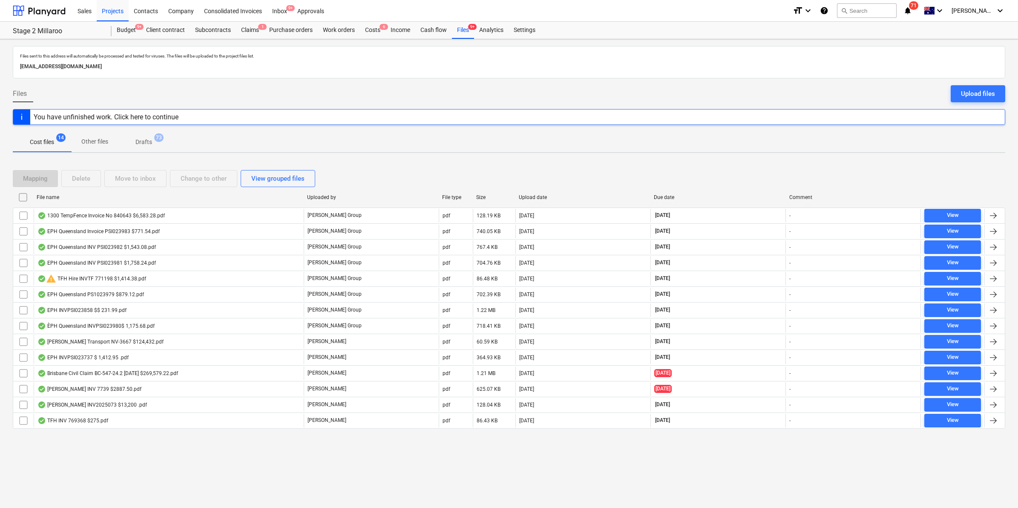
checkbox input "false"
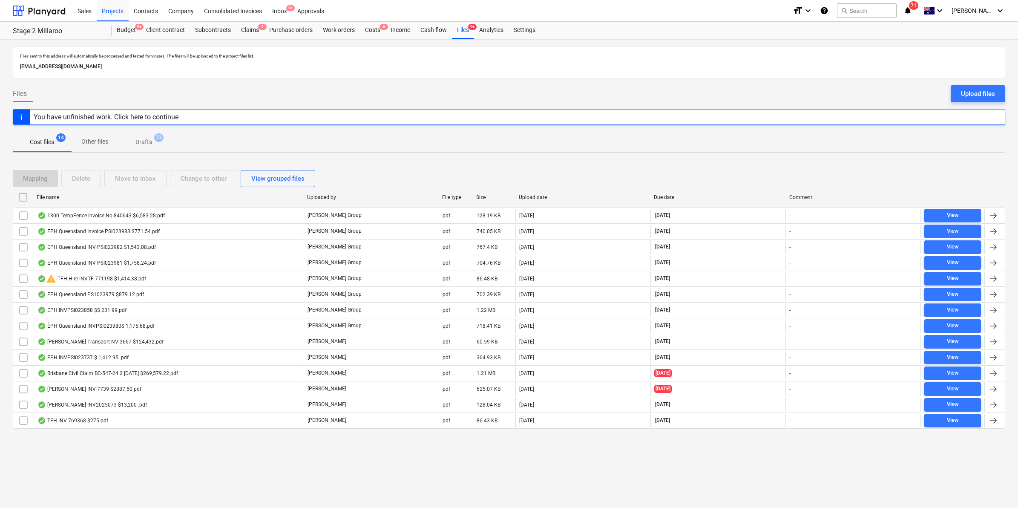
checkbox input "false"
click at [912, 9] on icon "notifications" at bounding box center [907, 11] width 9 height 10
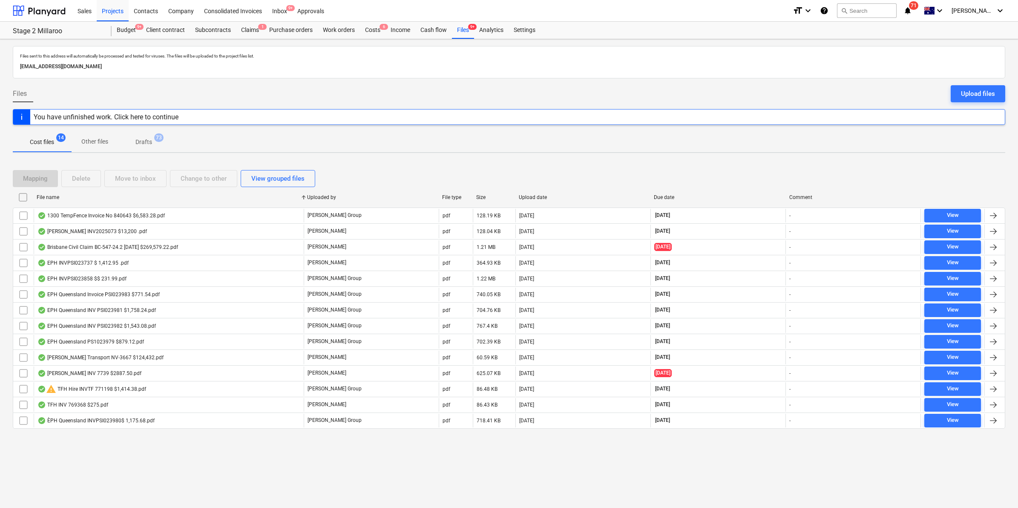
click at [645, 48] on div "Files sent to this address will automatically be processed and tested for virus…" at bounding box center [509, 62] width 992 height 32
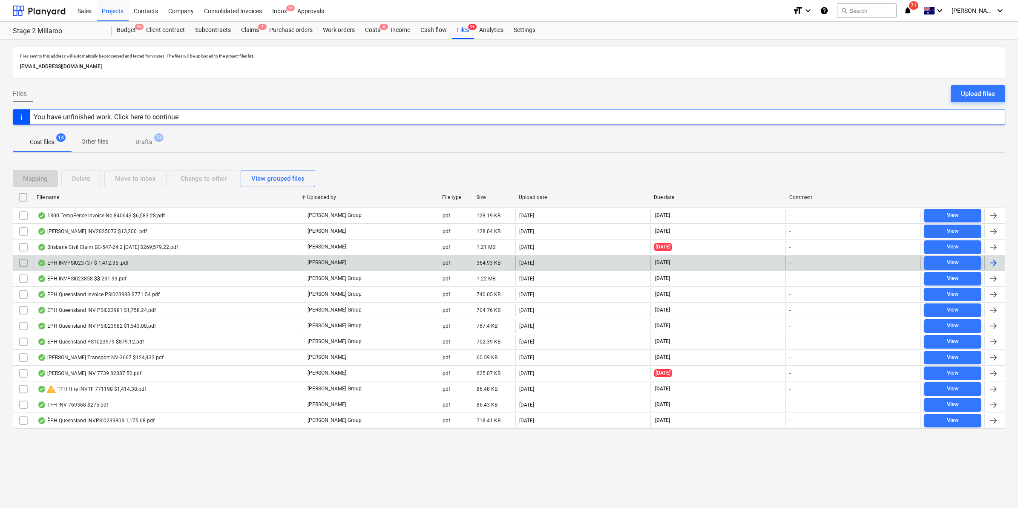
click at [113, 264] on div "EPH INVPSI023737 $ 1,412.95 .pdf" at bounding box center [82, 262] width 91 height 7
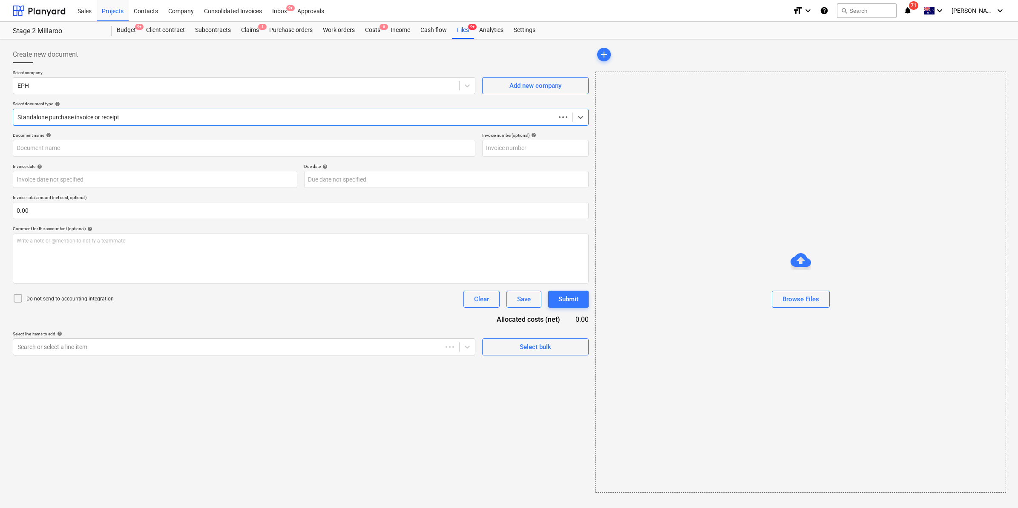
type input "PSI023737"
type input "18 Jul 2025"
type input "31 Aug 2025"
click at [168, 120] on div at bounding box center [291, 117] width 549 height 9
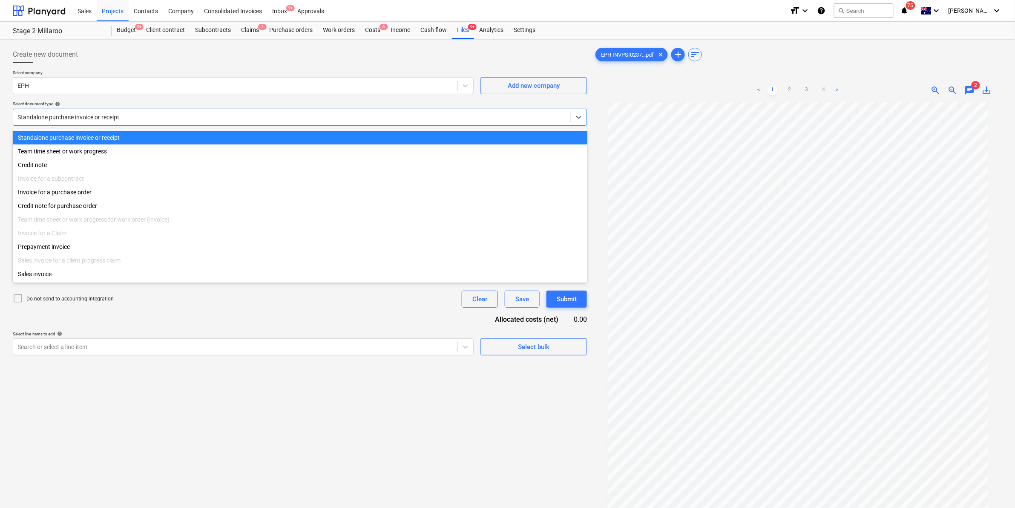
click at [175, 116] on div at bounding box center [291, 117] width 549 height 9
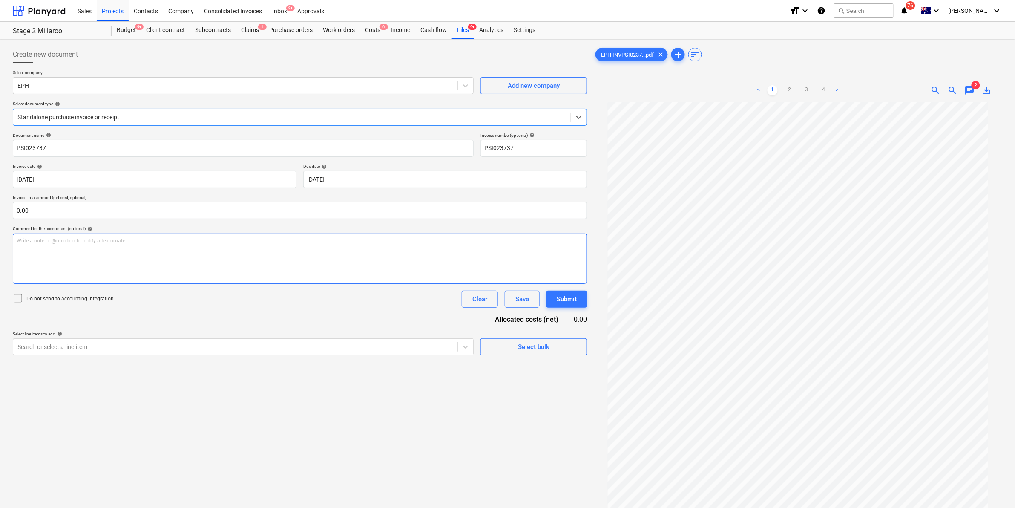
click at [97, 250] on div "Write a note or @mention to notify a teammate ﻿" at bounding box center [300, 258] width 574 height 50
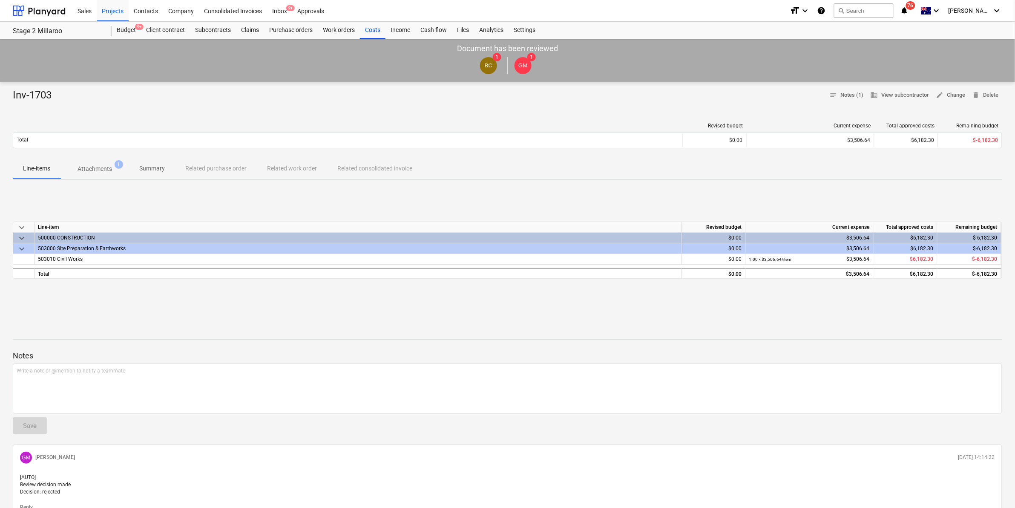
click at [101, 167] on p "Attachments" at bounding box center [95, 168] width 34 height 9
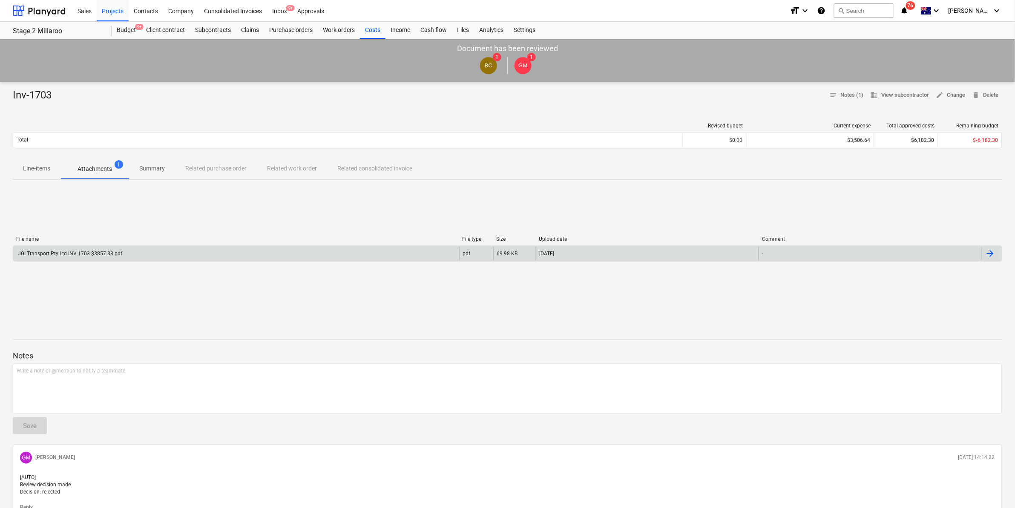
click at [181, 250] on div "JGI Transport Pty Ltd INV 1703 $3857.33.pdf" at bounding box center [236, 254] width 446 height 14
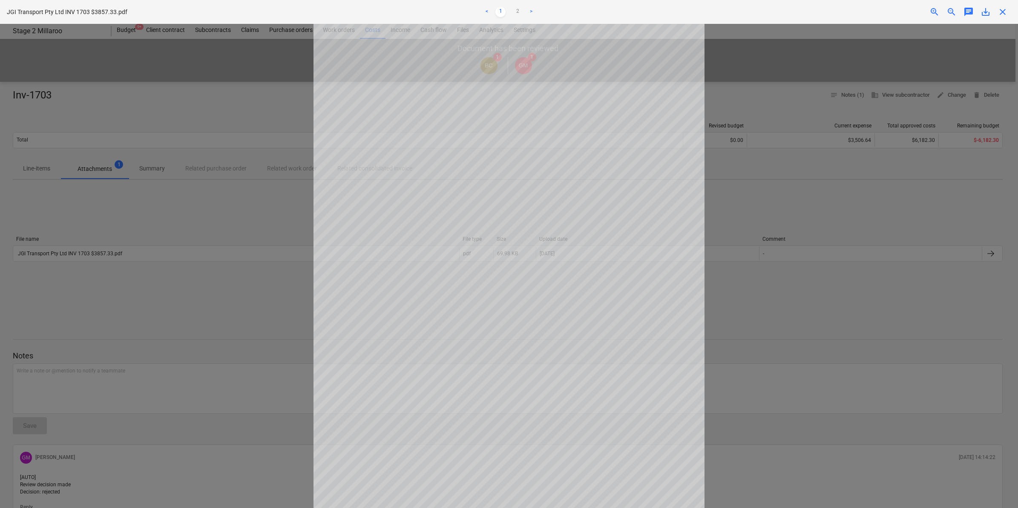
scroll to position [23, 0]
click at [512, 11] on link "2" at bounding box center [517, 12] width 10 height 10
click at [490, 11] on link "<" at bounding box center [487, 12] width 10 height 10
click at [517, 7] on link "2" at bounding box center [517, 12] width 10 height 10
click at [495, 7] on link "1" at bounding box center [500, 12] width 10 height 10
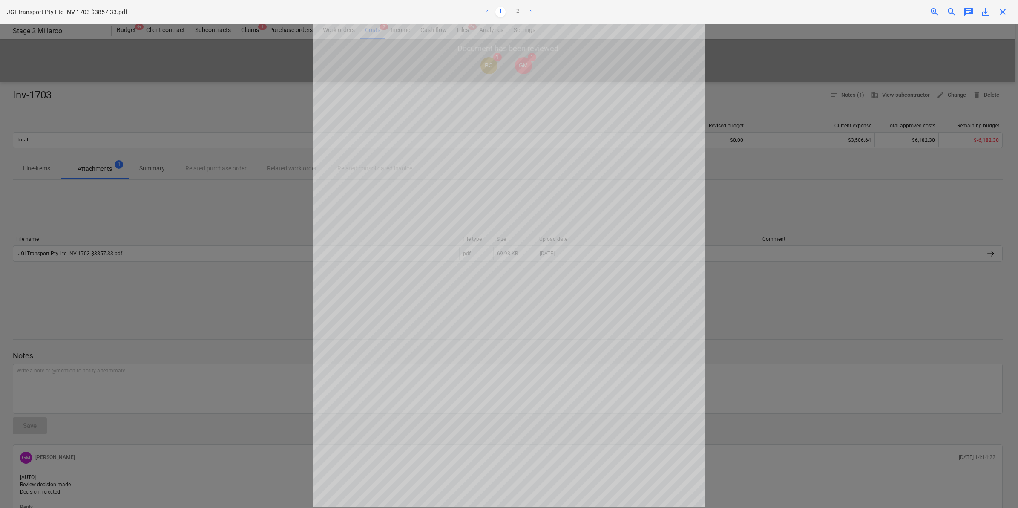
click at [999, 11] on span "close" at bounding box center [1002, 12] width 10 height 10
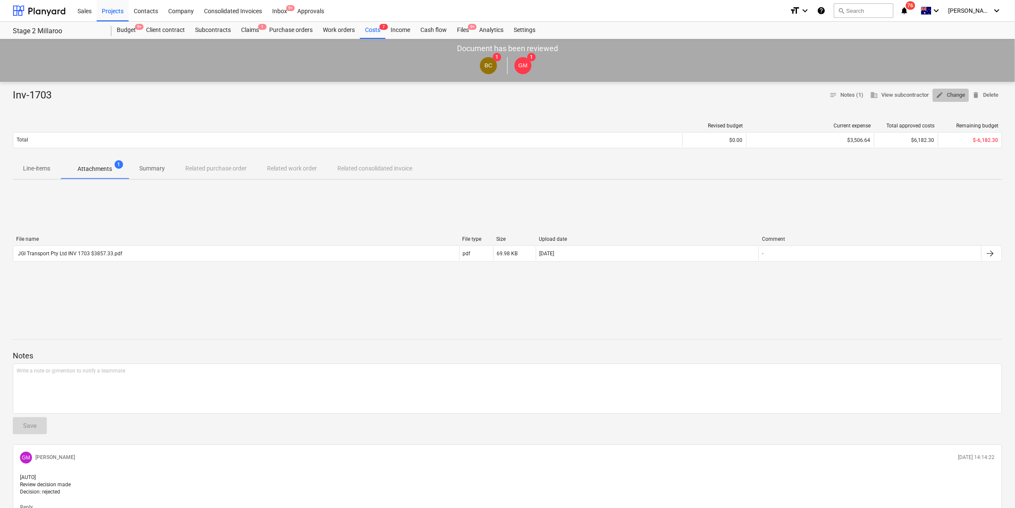
click at [952, 94] on span "edit Change" at bounding box center [950, 95] width 29 height 10
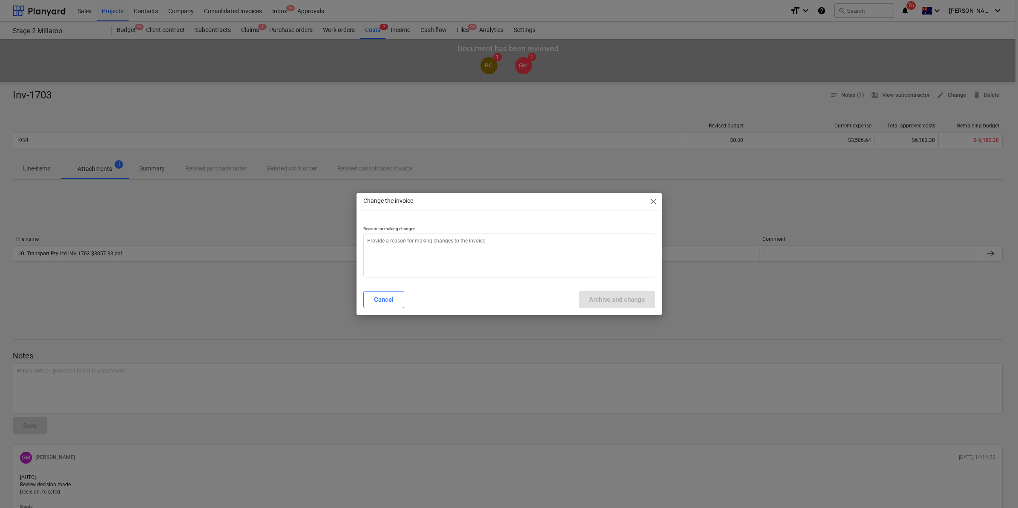
type textarea "x"
click at [409, 239] on textarea at bounding box center [509, 255] width 292 height 44
type textarea "G"
type textarea "x"
type textarea "Ge"
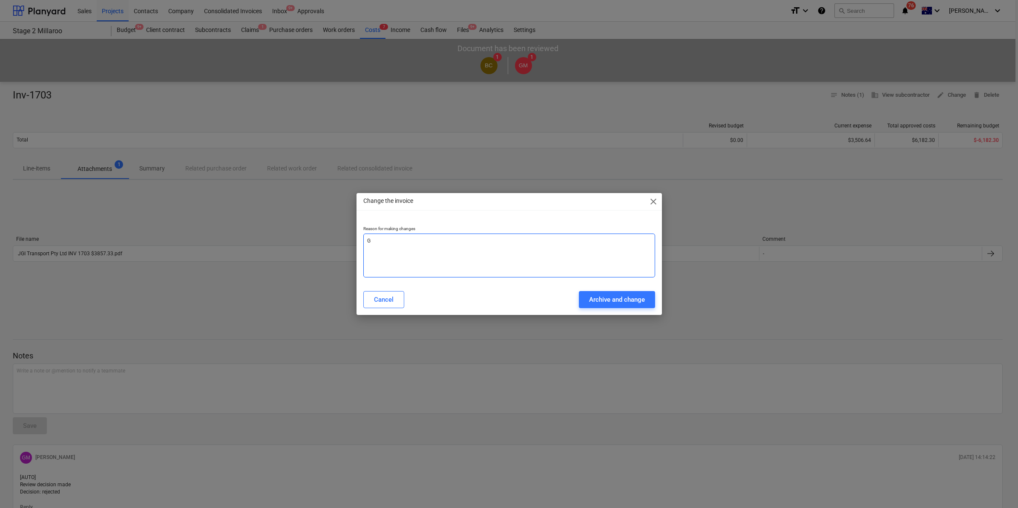
type textarea "x"
type textarea "Geo"
type textarea "x"
type textarea "Geof"
type textarea "x"
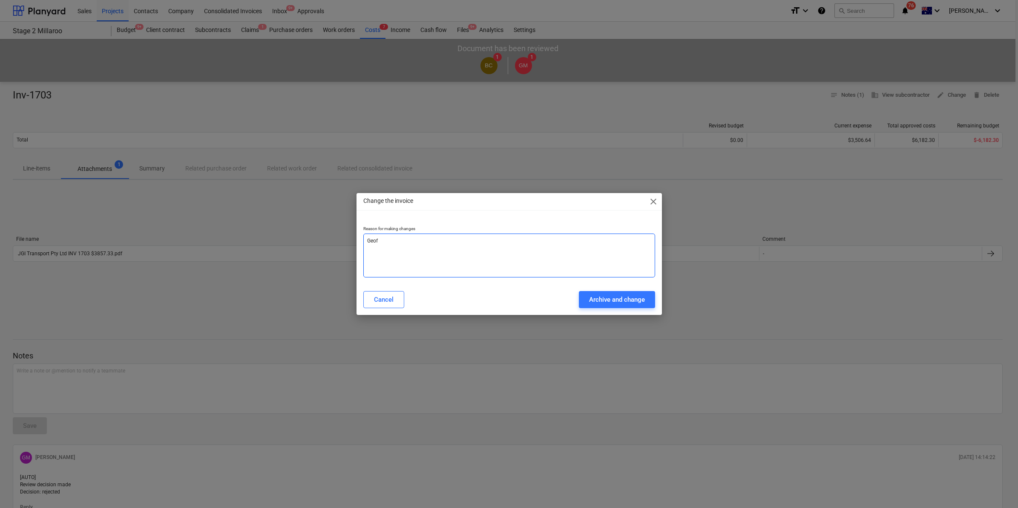
type textarea "[PERSON_NAME]"
type textarea "x"
type textarea "[PERSON_NAME]"
type textarea "x"
type textarea "[PERSON_NAME]"
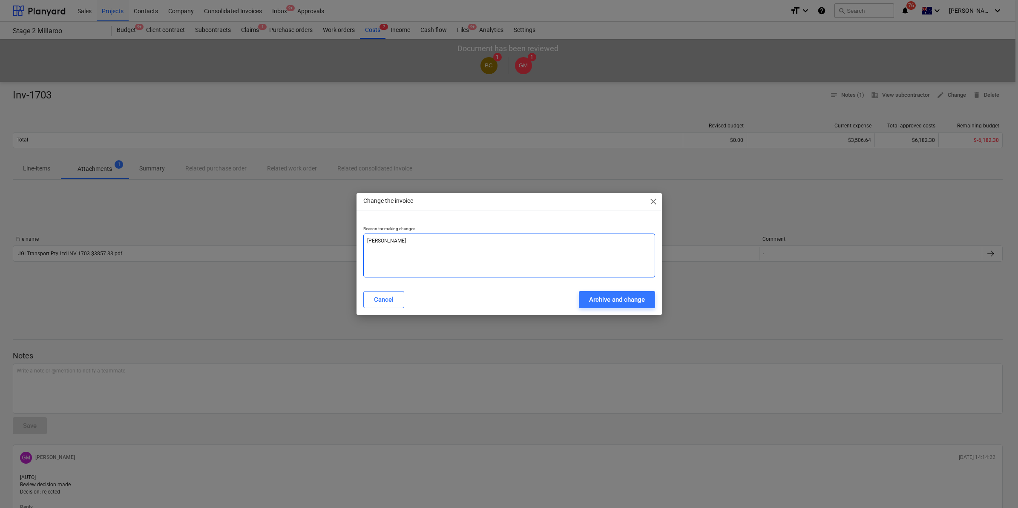
type textarea "x"
type textarea "[PERSON_NAME] re"
type textarea "x"
type textarea "[PERSON_NAME]"
type textarea "x"
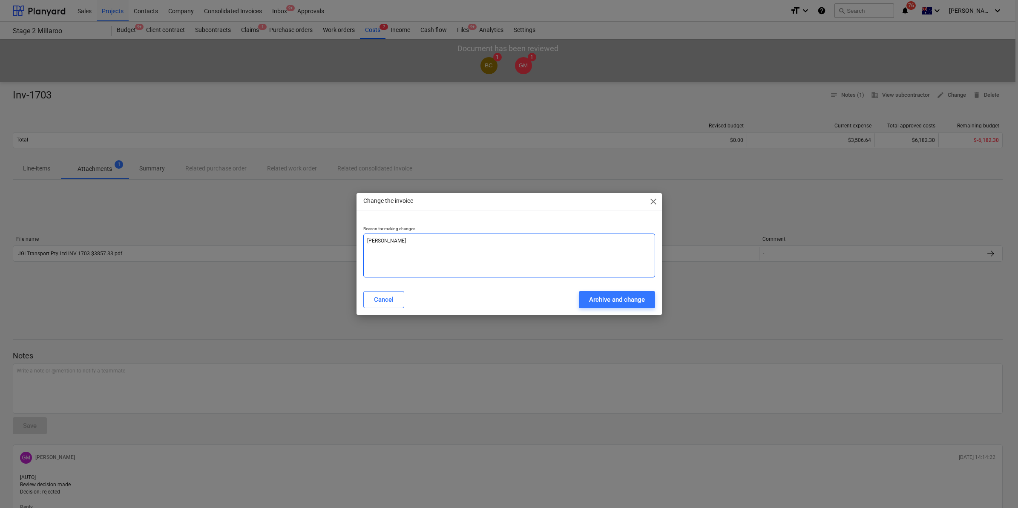
type textarea "[PERSON_NAME]"
type textarea "x"
type textarea "[PERSON_NAME]"
type textarea "x"
type textarea "[PERSON_NAME] reject"
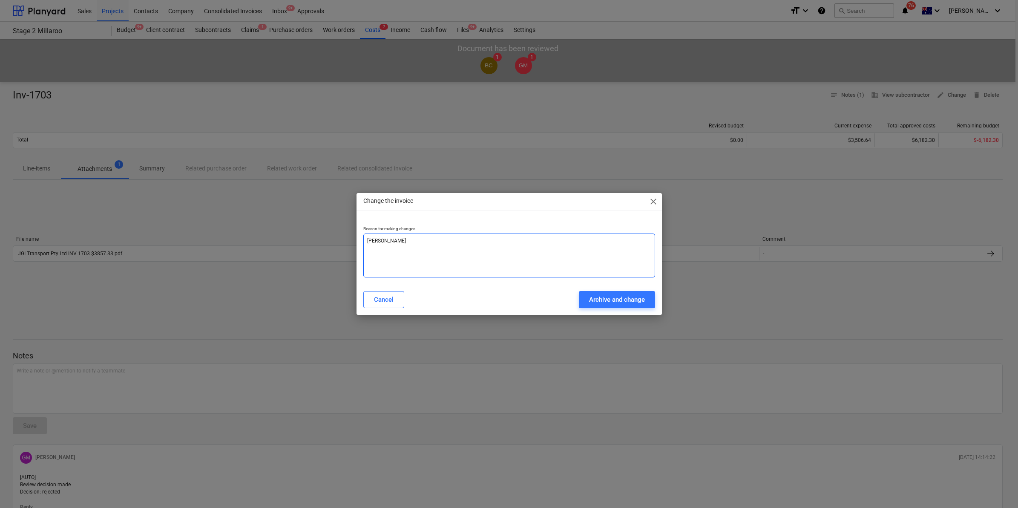
type textarea "x"
type textarea "[PERSON_NAME] rejecte"
type textarea "x"
type textarea "[PERSON_NAME] rejected"
type textarea "x"
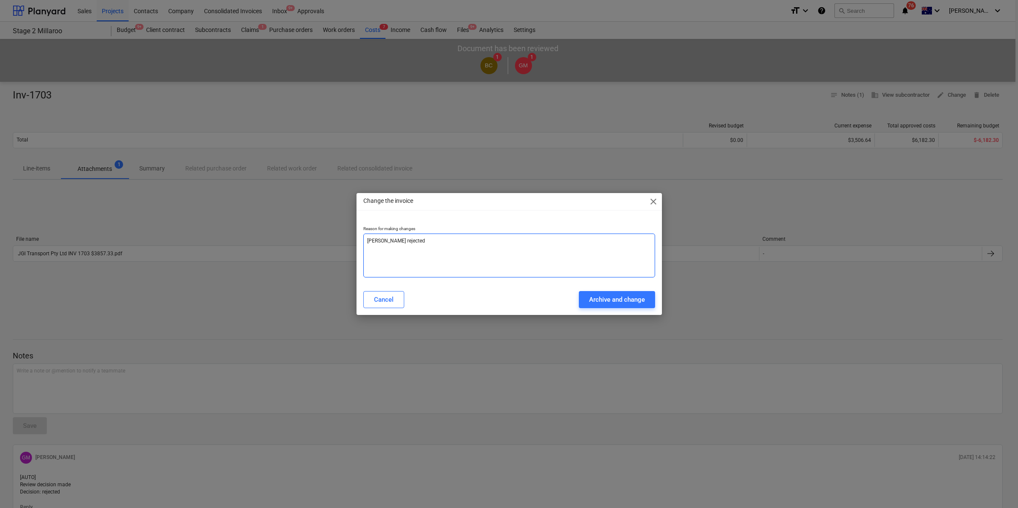
type textarea "[PERSON_NAME] rejected"
type textarea "x"
type textarea "[PERSON_NAME] rejected t"
type textarea "x"
type textarea "[PERSON_NAME] rejected to"
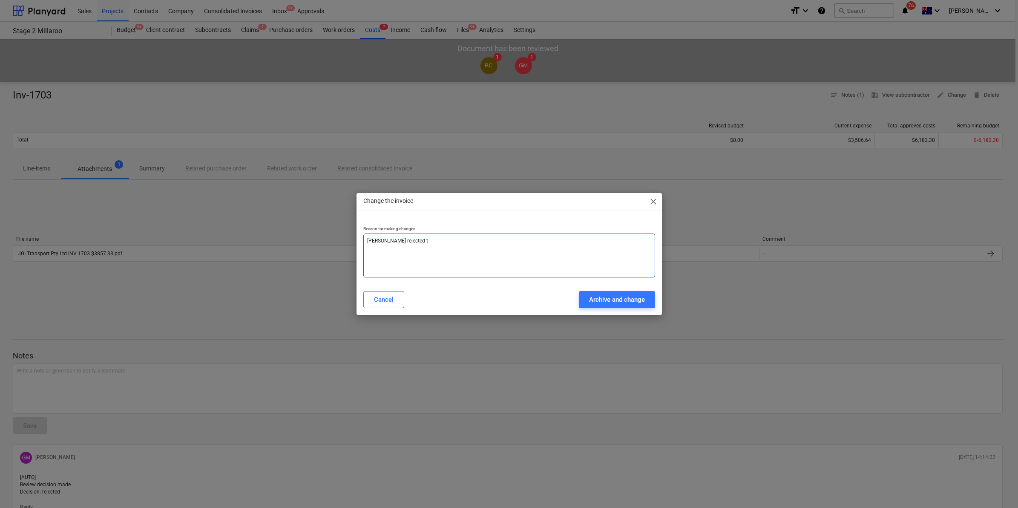
type textarea "x"
type textarea "[PERSON_NAME] rejected to"
type textarea "x"
type textarea "[PERSON_NAME] rejected to a"
type textarea "x"
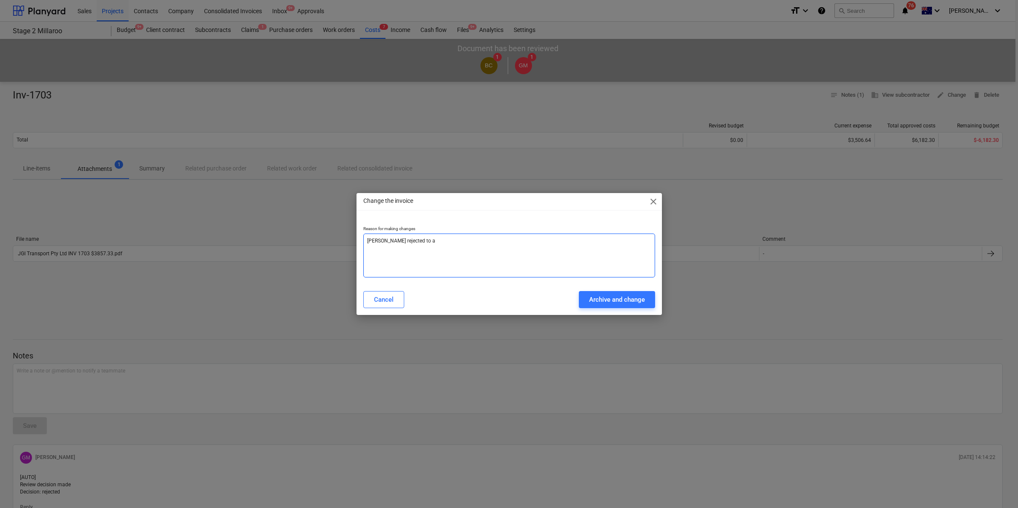
type textarea "[PERSON_NAME] rejected to al"
type textarea "x"
type textarea "[PERSON_NAME] rejected to all"
type textarea "x"
type textarea "[PERSON_NAME] rejected to allo"
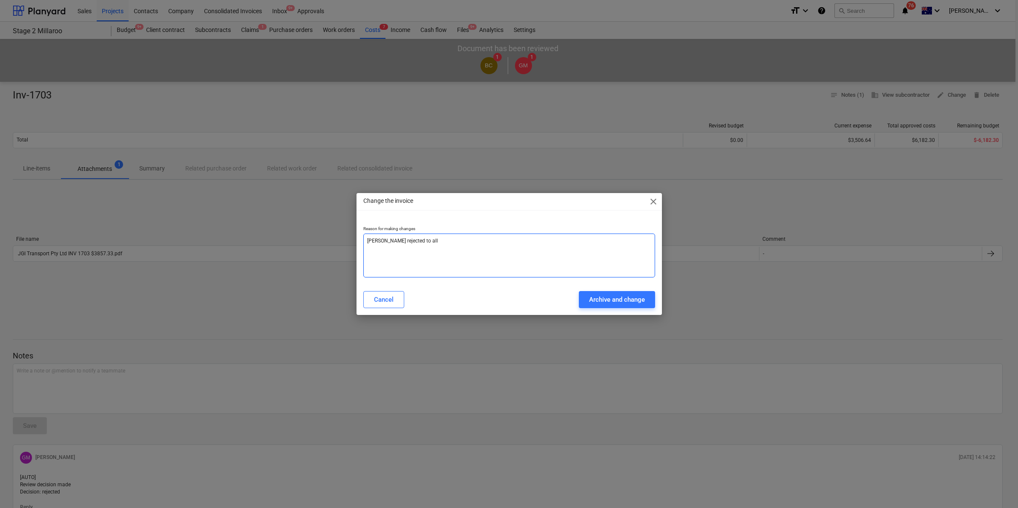
type textarea "x"
type textarea "[PERSON_NAME] rejected to allow"
type textarea "x"
type textarea "[PERSON_NAME] rejected to allow"
type textarea "x"
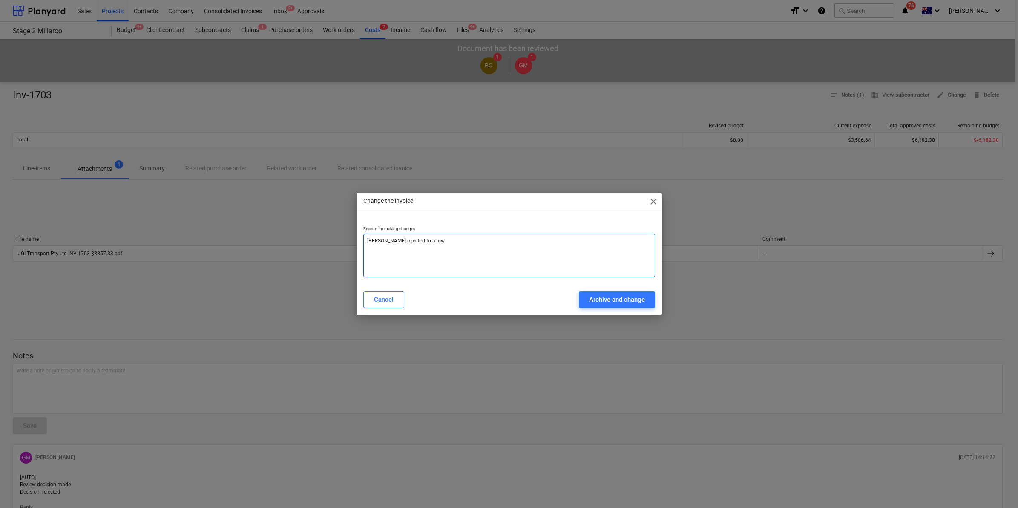
type textarea "[PERSON_NAME] rejected to allow m"
type textarea "x"
type textarea "[PERSON_NAME] rejected to allow me"
type textarea "x"
type textarea "[PERSON_NAME] rejected to allow me"
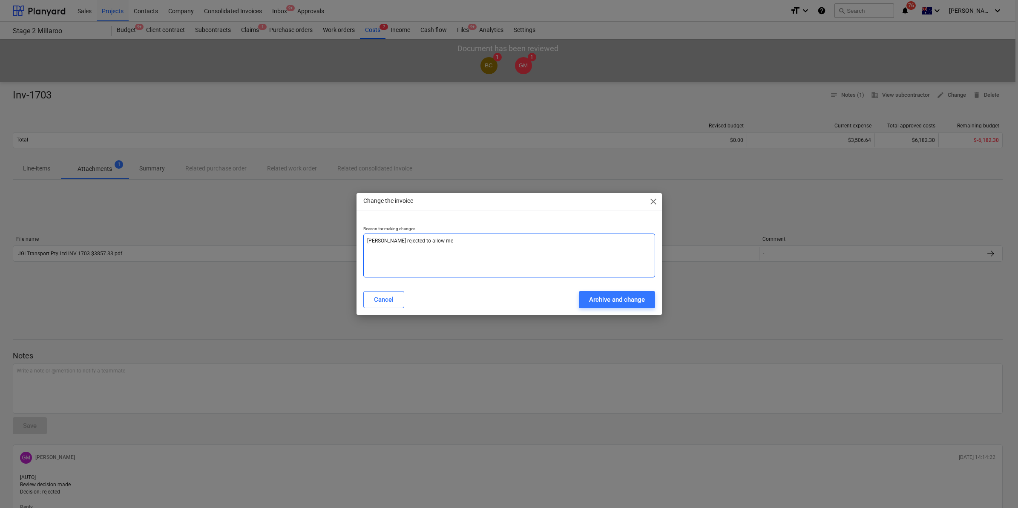
type textarea "x"
type textarea "[PERSON_NAME] rejected to allow me t"
type textarea "x"
type textarea "[PERSON_NAME] rejected to allow me to"
type textarea "x"
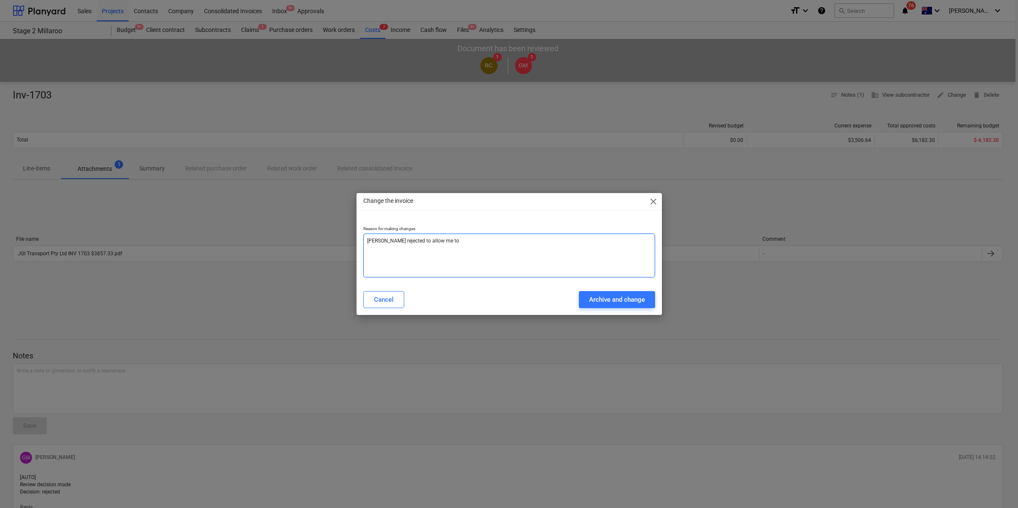
type textarea "[PERSON_NAME] rejected to allow me to"
type textarea "x"
type textarea "[PERSON_NAME] rejected to allow me to s"
type textarea "x"
type textarea "[PERSON_NAME] rejected to allow me to se"
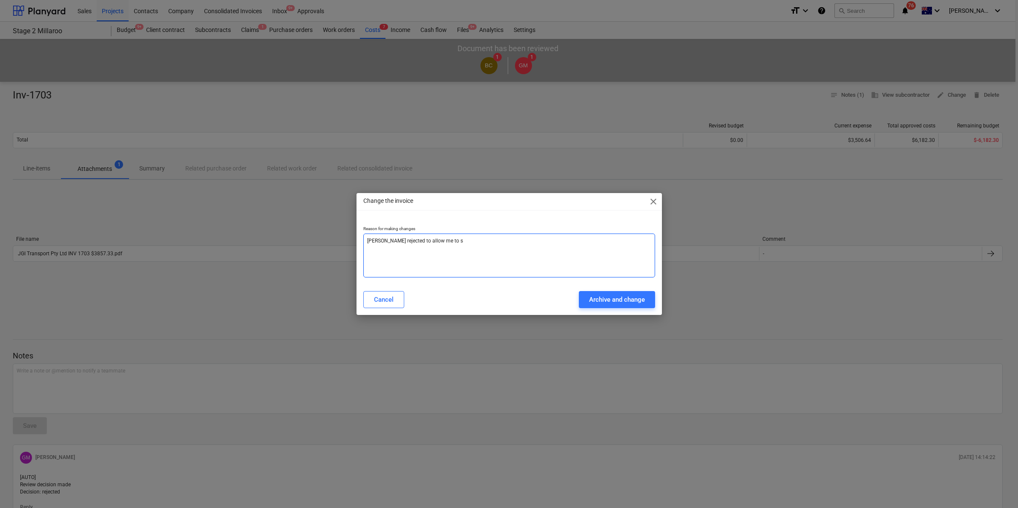
type textarea "x"
type textarea "[PERSON_NAME] rejected to allow me to see"
type textarea "x"
type textarea "[PERSON_NAME] rejected to allow me to see"
type textarea "x"
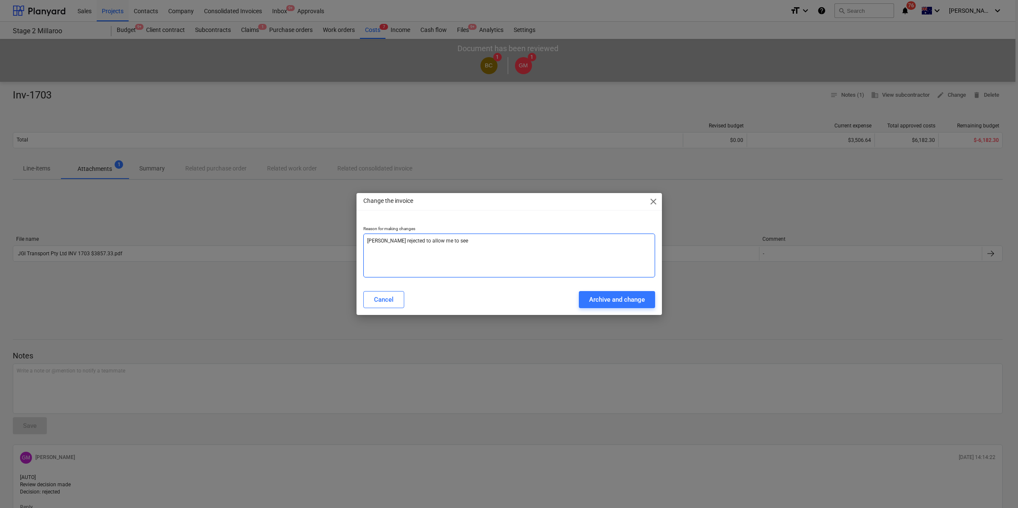
type textarea "[PERSON_NAME] rejected to allow me to see i"
type textarea "x"
type textarea "[PERSON_NAME] rejected to allow me to see in"
type textarea "x"
type textarea "[PERSON_NAME] rejected to allow me to see inv"
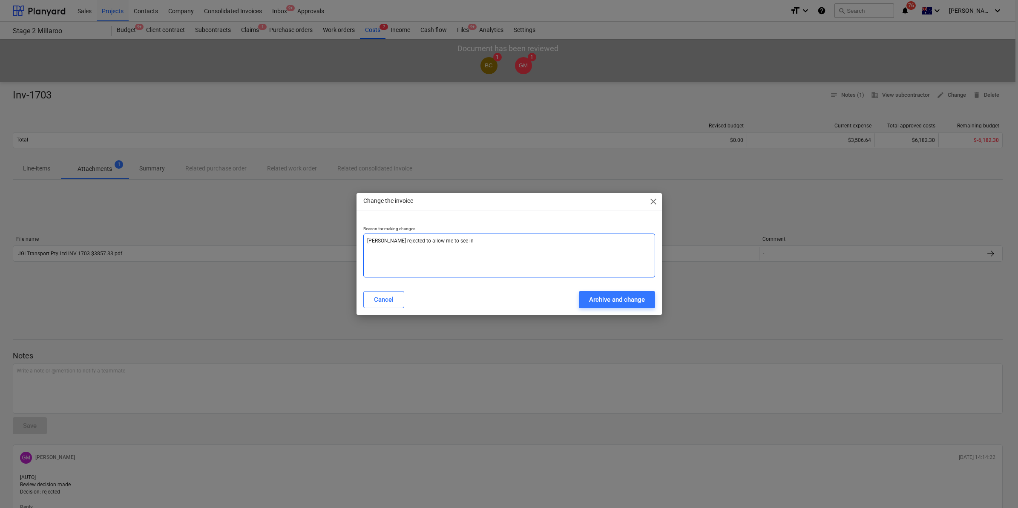
type textarea "x"
type textarea "[PERSON_NAME] rejected to allow me to see inv"
type textarea "x"
type textarea "[PERSON_NAME] rejected to allow me to see inv a"
type textarea "x"
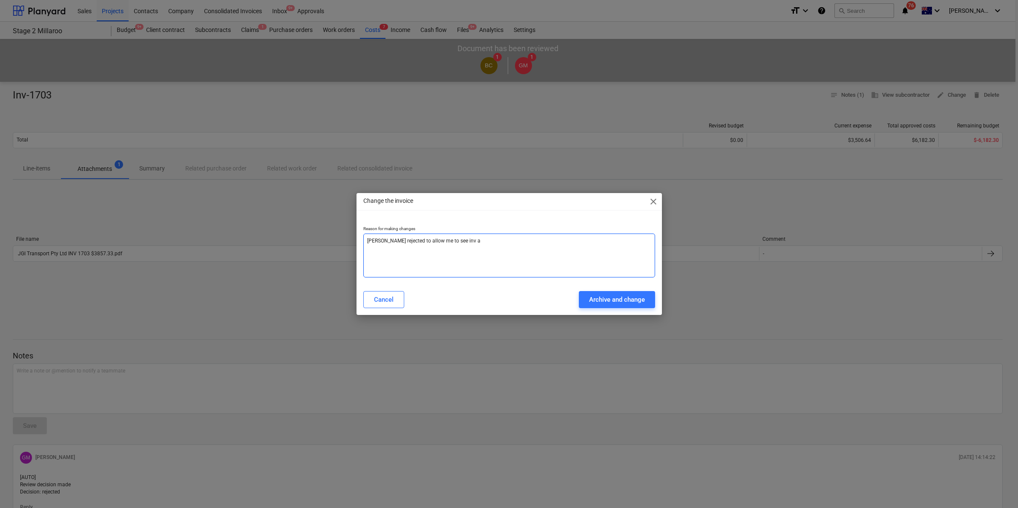
type textarea "[PERSON_NAME] rejected to allow me to see inv ag"
type textarea "x"
type textarea "[PERSON_NAME] rejected to allow me to see inv aga"
type textarea "x"
type textarea "[PERSON_NAME] rejected to allow me to see inv agai"
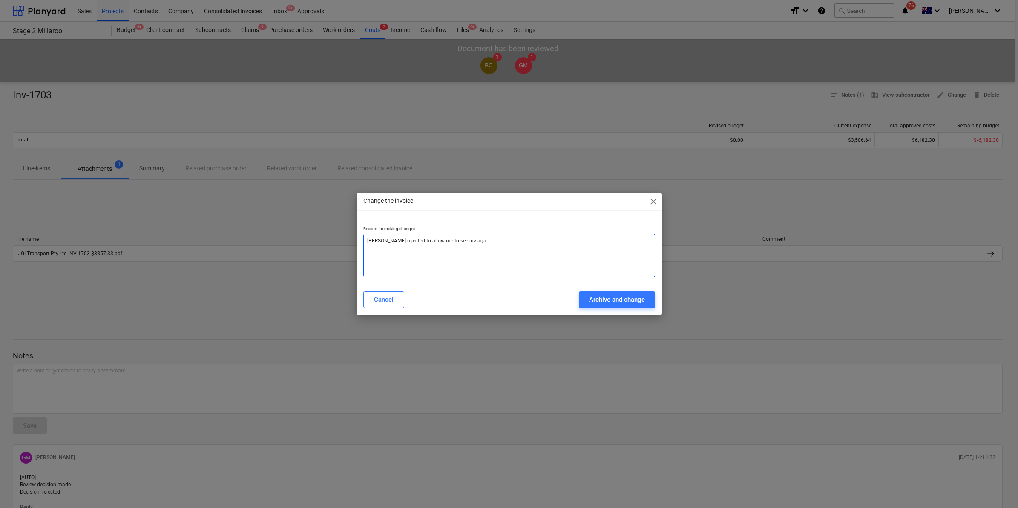
type textarea "x"
type textarea "[PERSON_NAME] rejected to allow me to see inv again"
type textarea "x"
type textarea "[PERSON_NAME] rejected to allow me to see inv again"
click at [615, 297] on div "Archive and change" at bounding box center [617, 299] width 56 height 11
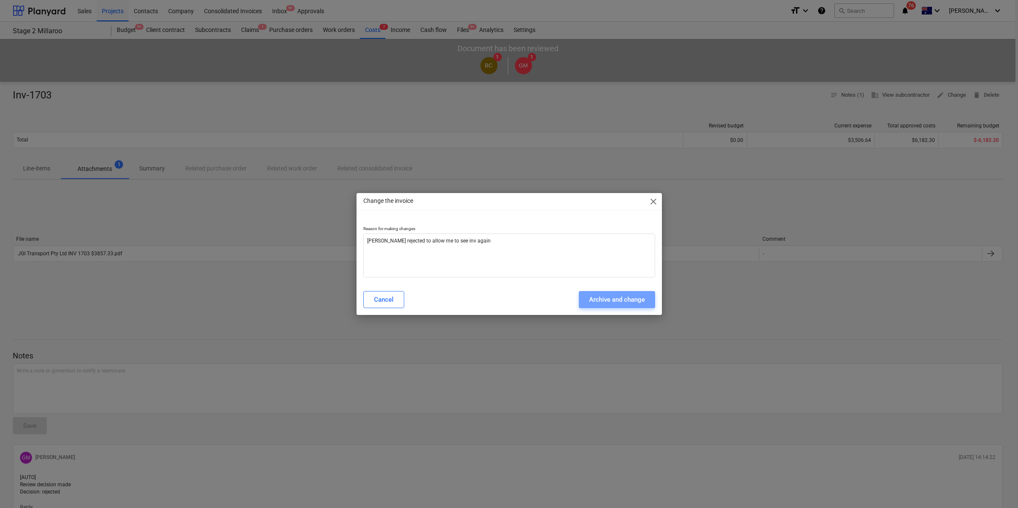
type textarea "x"
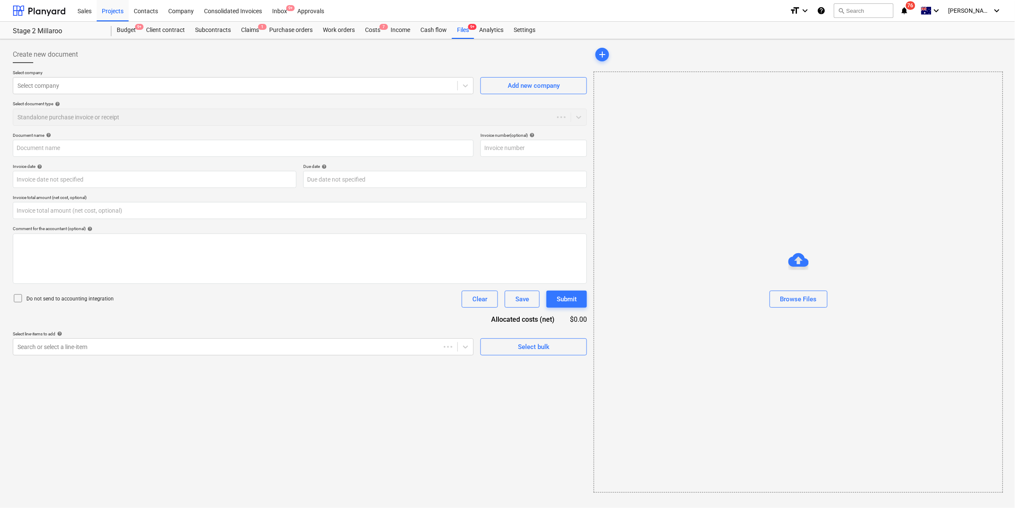
type input "0.00"
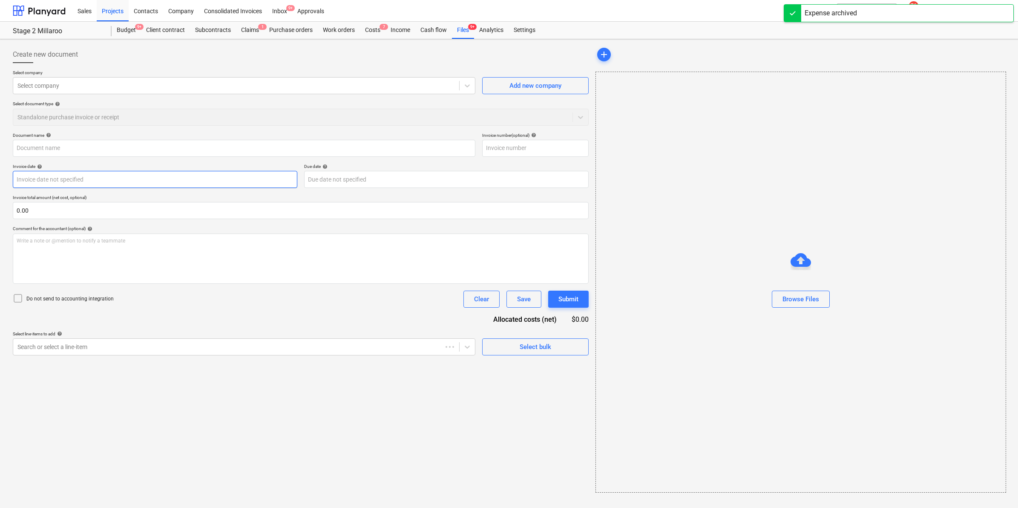
type input "Inv-1703"
type input "[DATE]"
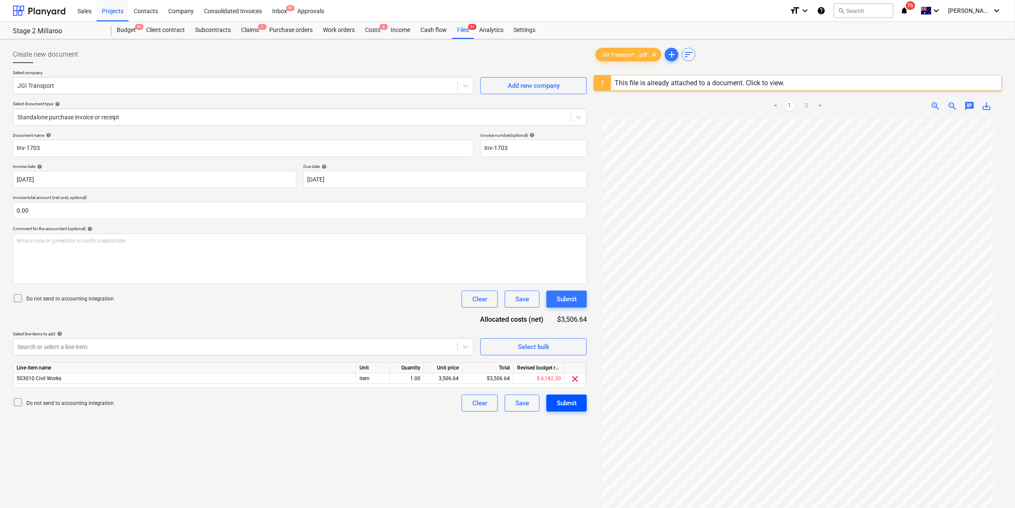
click at [561, 400] on div "Submit" at bounding box center [567, 402] width 20 height 11
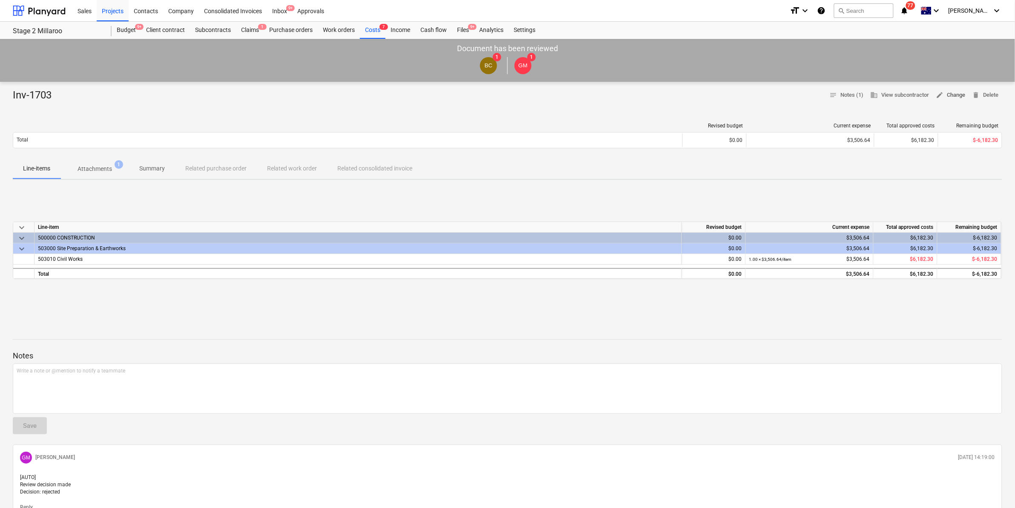
click at [949, 94] on span "edit Change" at bounding box center [950, 95] width 29 height 10
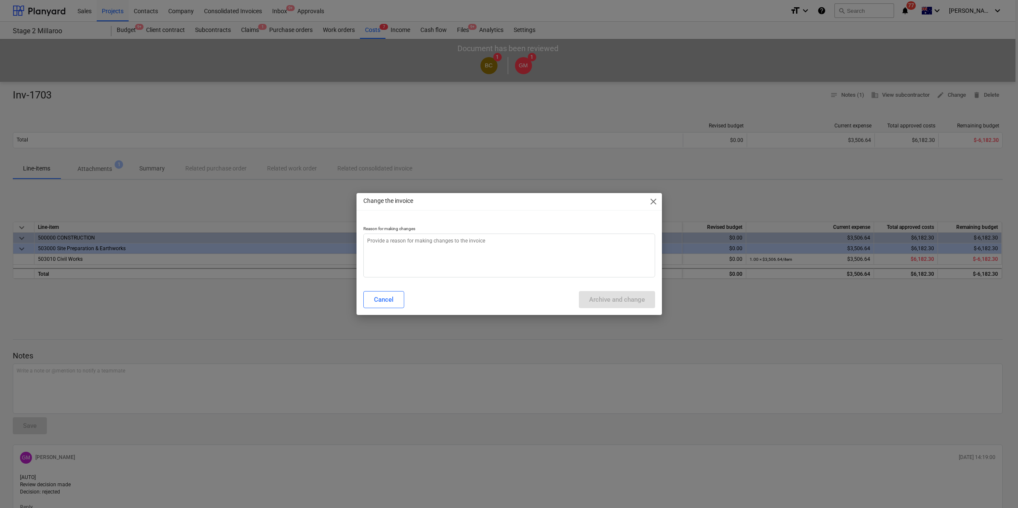
type textarea "x"
click at [464, 256] on textarea at bounding box center [509, 255] width 292 height 44
type textarea "t"
type textarea "x"
type textarea "te"
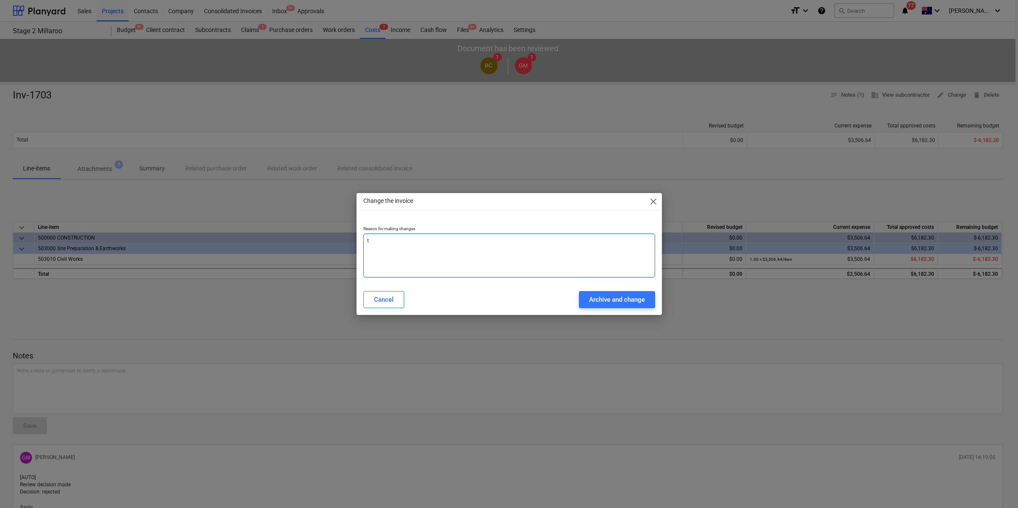
type textarea "x"
type textarea "tes"
type textarea "x"
type textarea "test"
type textarea "x"
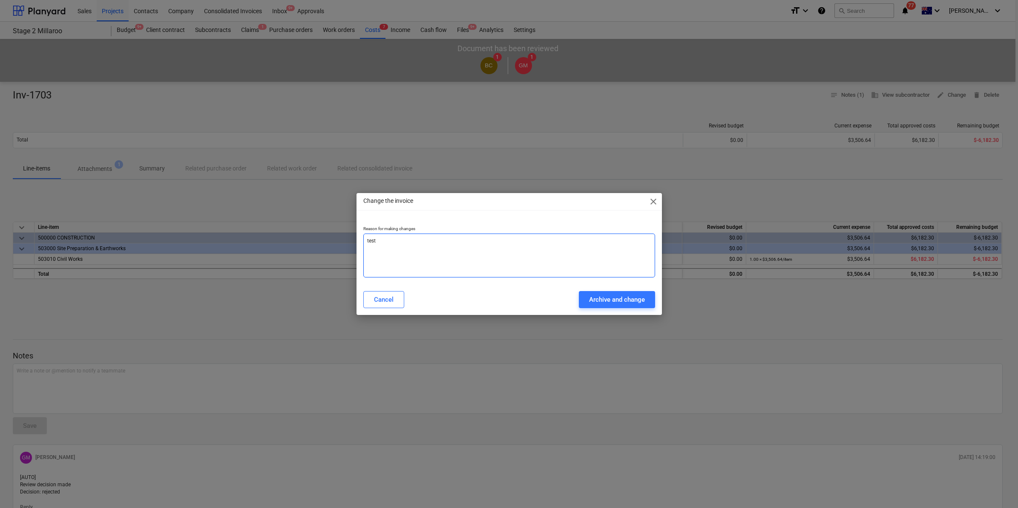
type textarea "test"
type textarea "x"
type textarea "test c"
type textarea "x"
type textarea "test co"
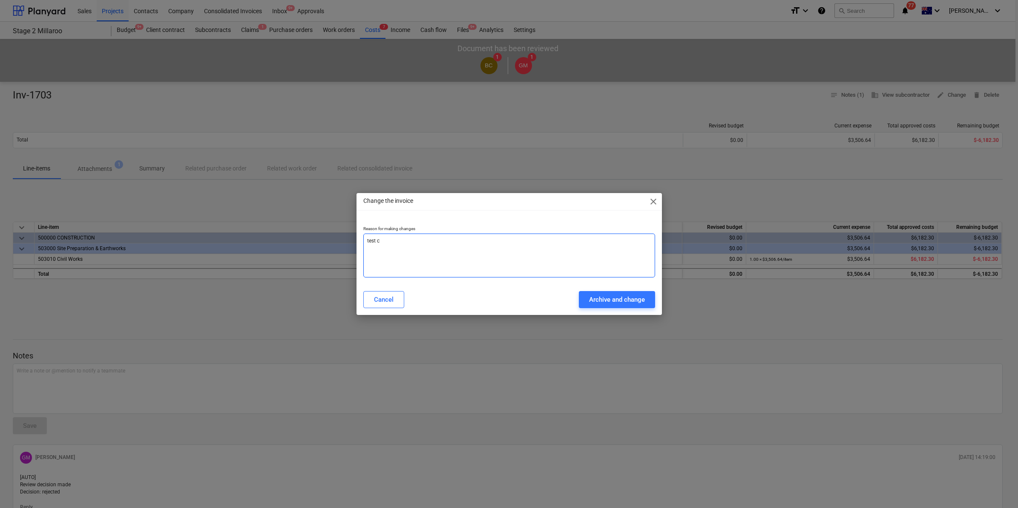
type textarea "x"
type textarea "test com"
type textarea "x"
type textarea "test comm"
type textarea "x"
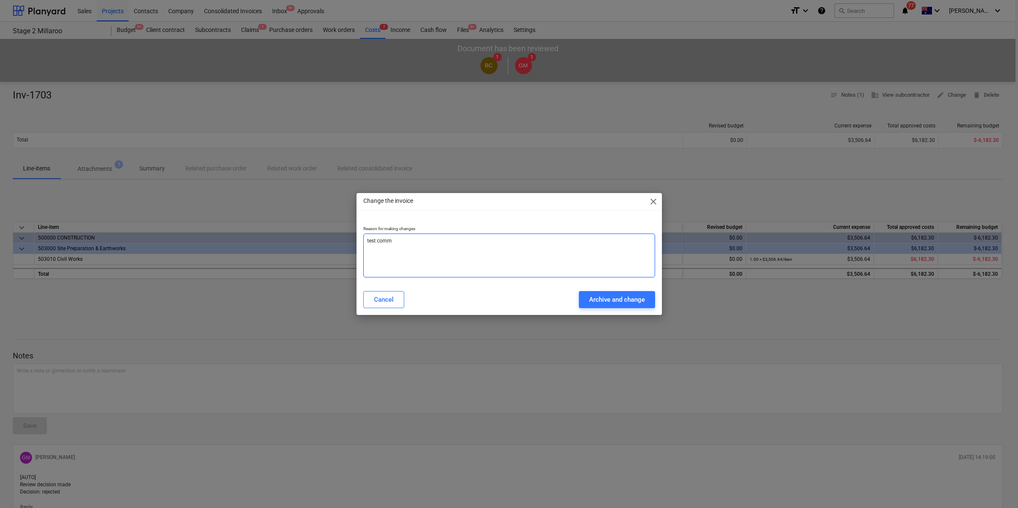
type textarea "test comme"
type textarea "x"
type textarea "test commet"
type textarea "x"
type textarea "test commetn"
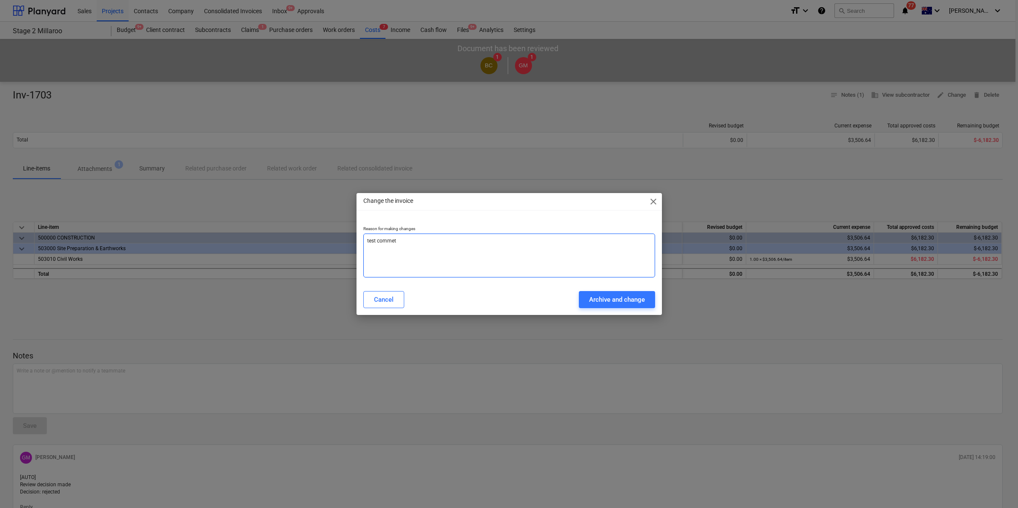
type textarea "x"
type textarea "test commetns"
type textarea "x"
type textarea "test commetn"
type textarea "x"
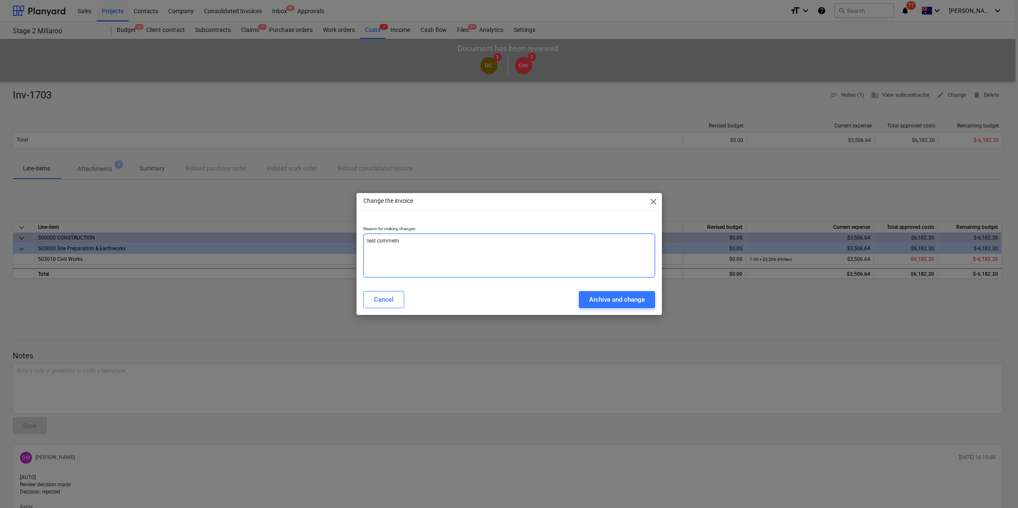
type textarea "test commet"
type textarea "x"
type textarea "test comme"
type textarea "x"
type textarea "test commen"
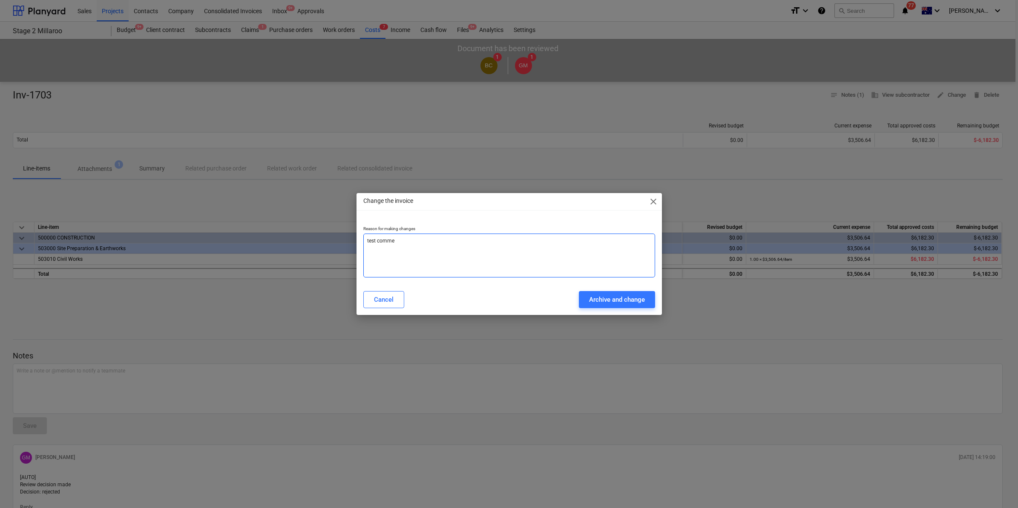
type textarea "x"
type textarea "test comment"
type textarea "x"
type textarea "test comments"
type textarea "x"
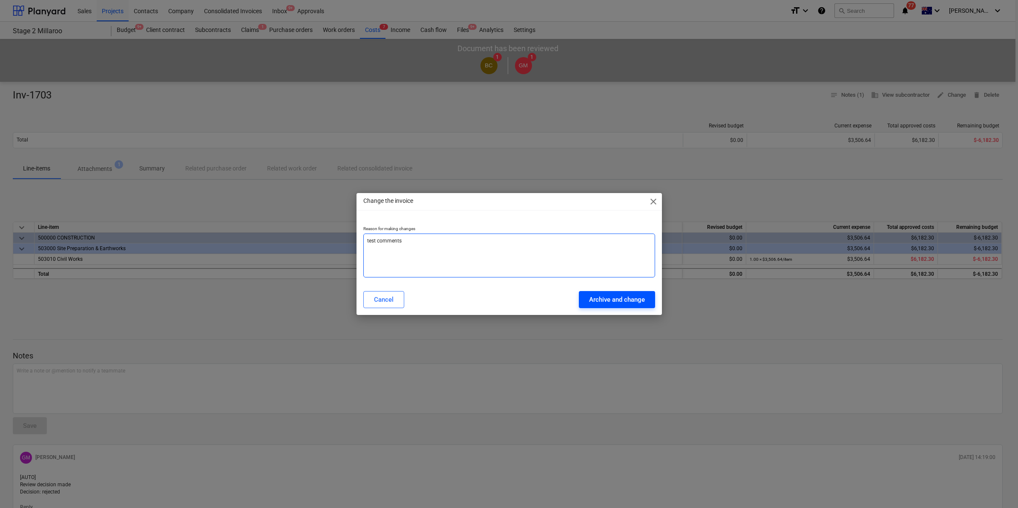
type textarea "test comments"
click at [612, 304] on div "Archive and change" at bounding box center [617, 299] width 56 height 11
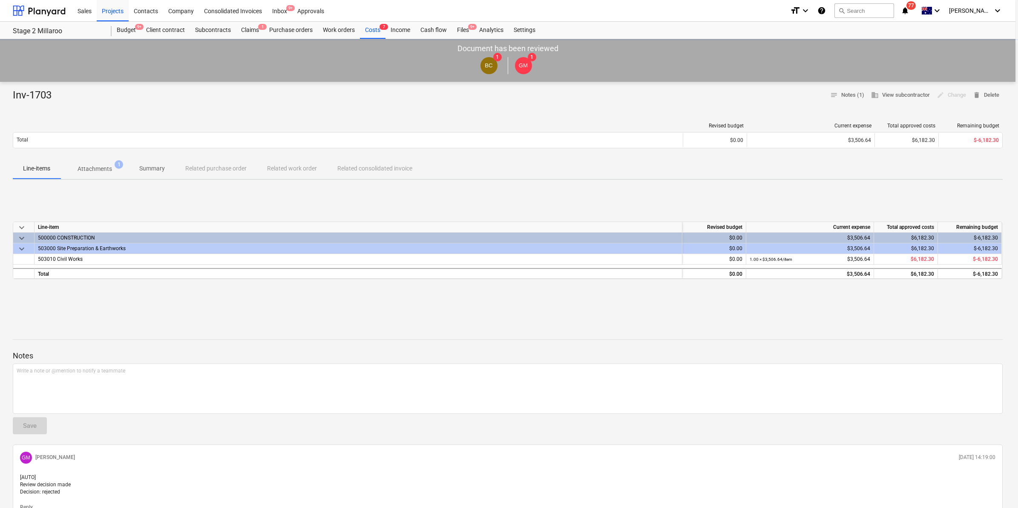
type textarea "x"
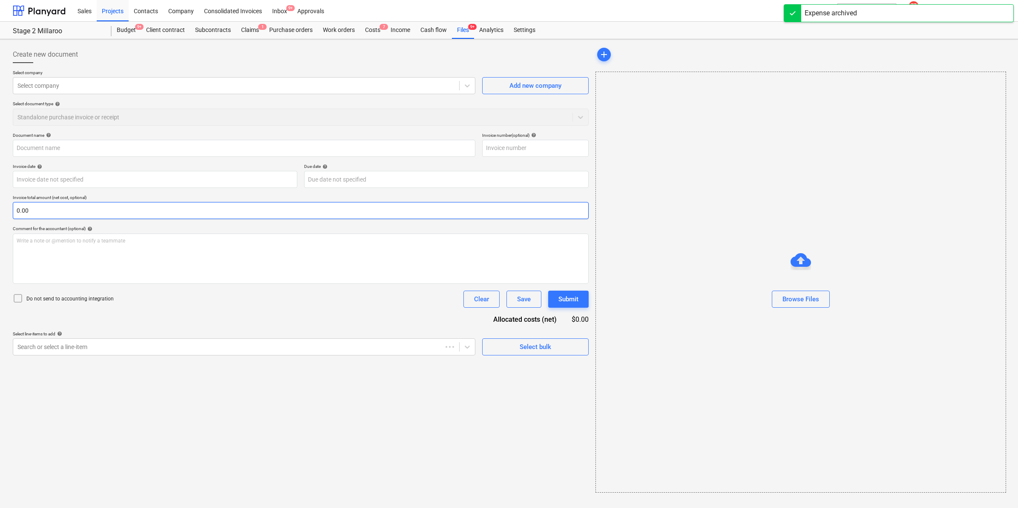
type input "Inv-1703"
type input "[DATE]"
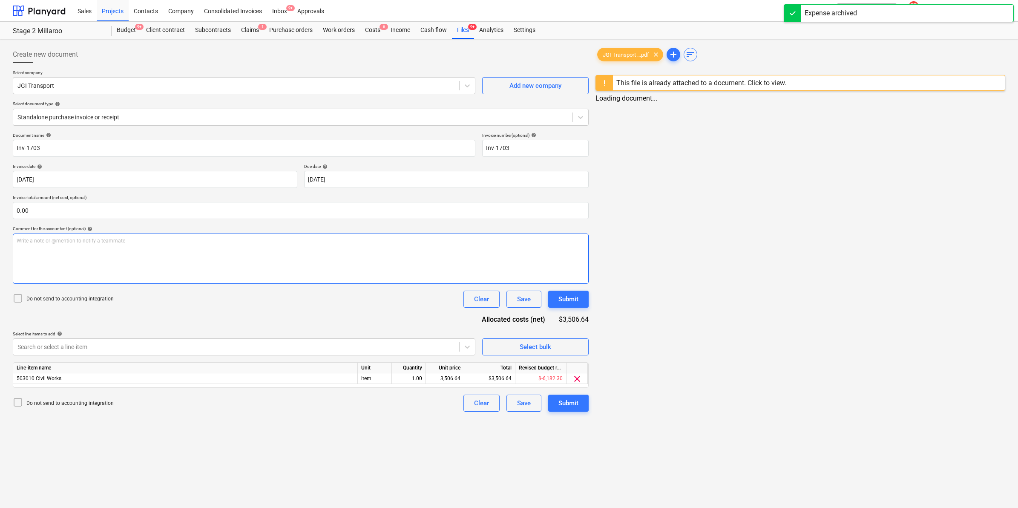
click at [67, 243] on p "Write a note or @mention to notify a teammate ﻿" at bounding box center [301, 240] width 568 height 7
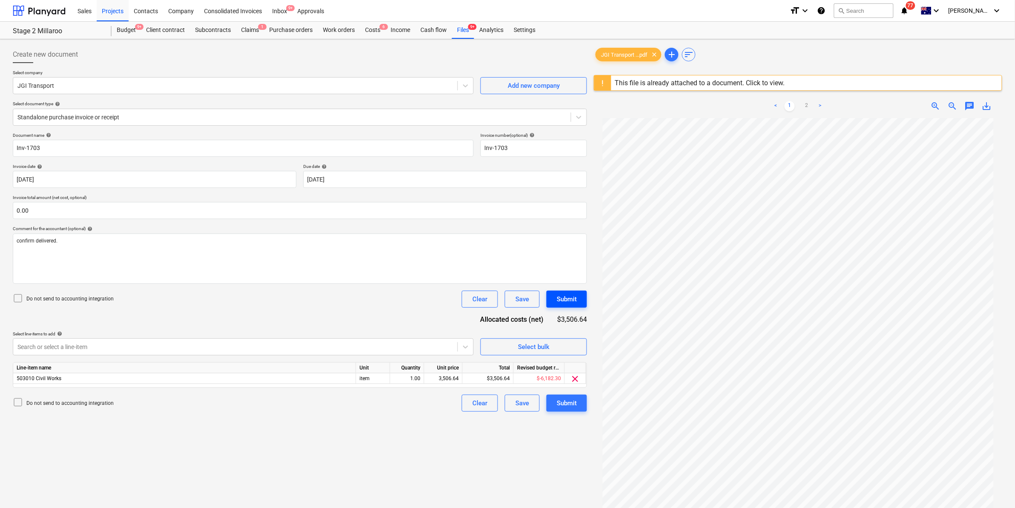
click at [564, 299] on div "Submit" at bounding box center [567, 298] width 20 height 11
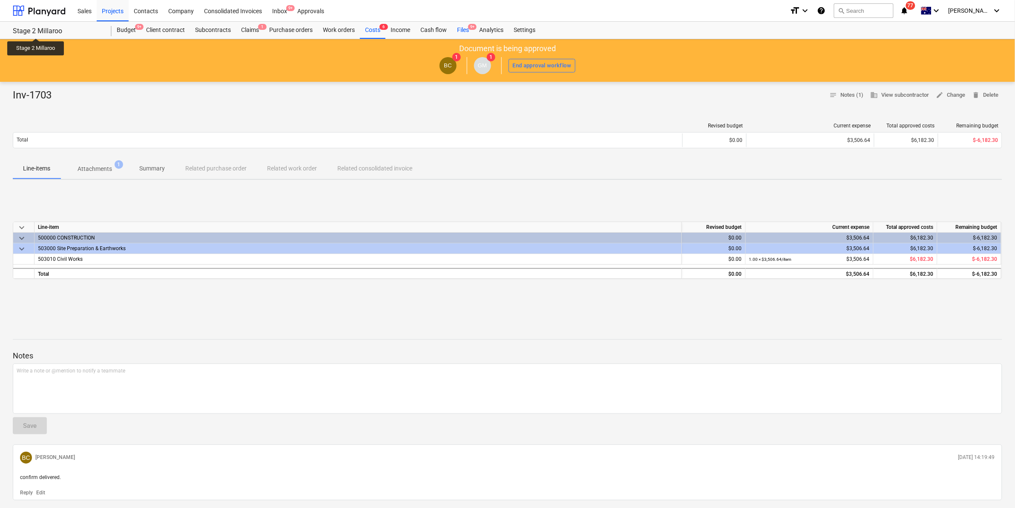
click at [461, 26] on div "Files 9+" at bounding box center [463, 30] width 22 height 17
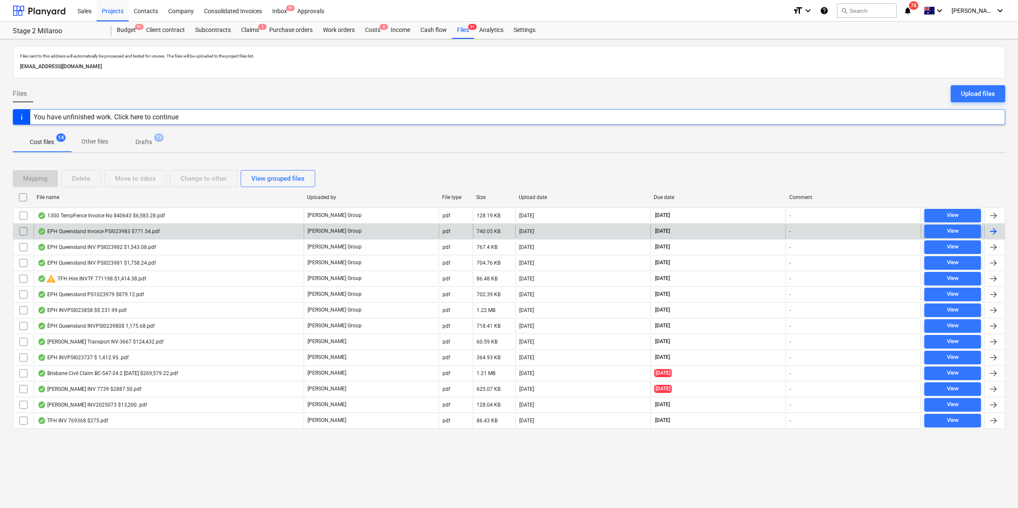
click at [83, 230] on div "EPH Queensland Invoice PSI023983 $771.54.pdf" at bounding box center [98, 231] width 122 height 7
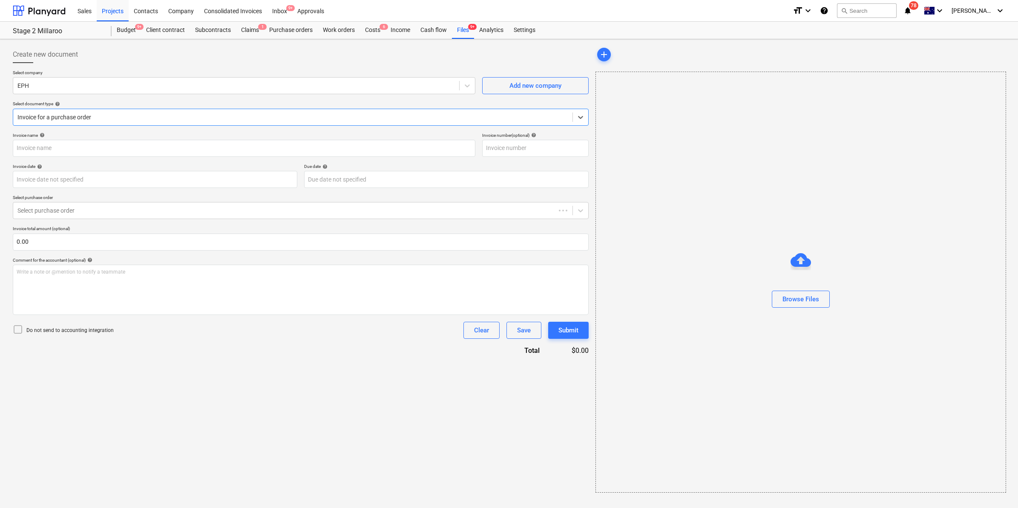
type input "PS1023983"
type input "28 Jul 2025"
type input "31 Aug 2025"
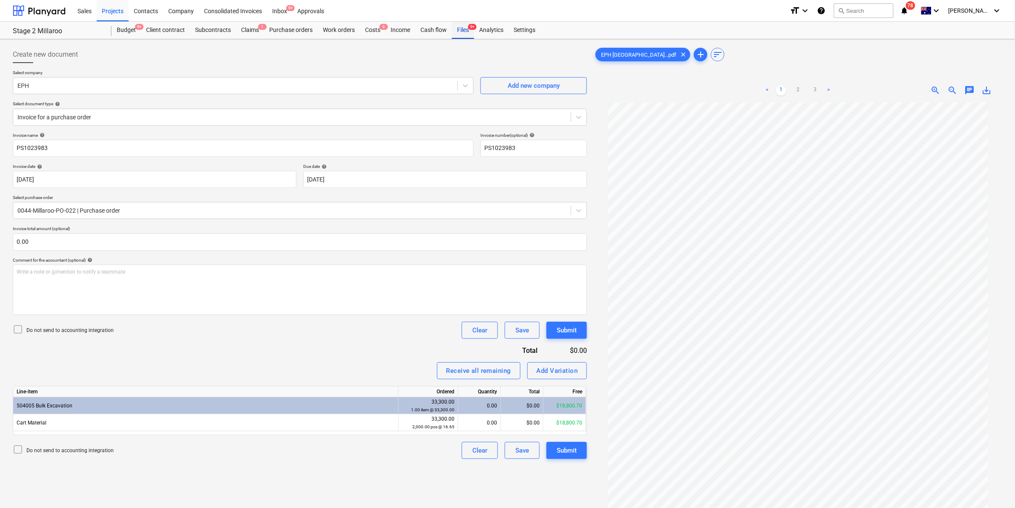
click at [463, 31] on div "Files 9+" at bounding box center [463, 30] width 22 height 17
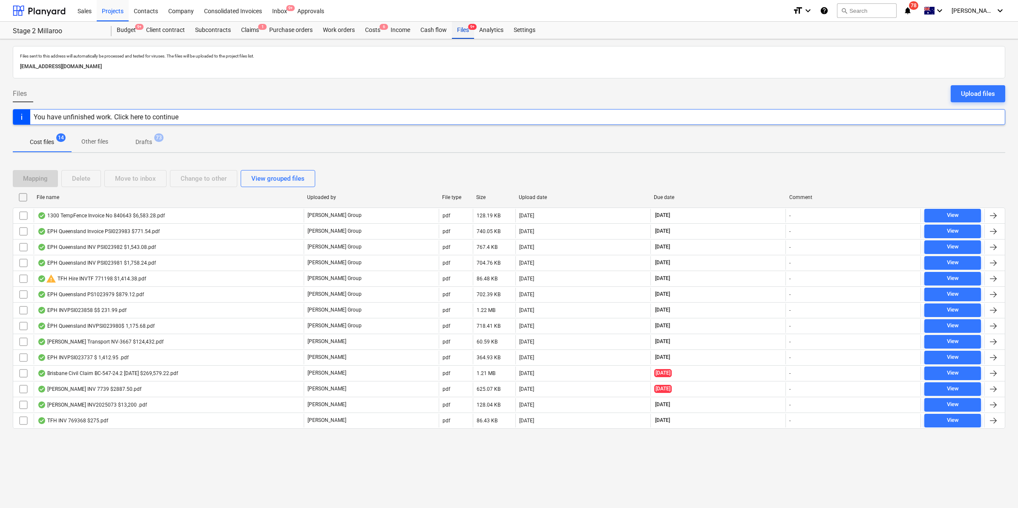
click at [461, 29] on div "Files 9+" at bounding box center [463, 30] width 22 height 17
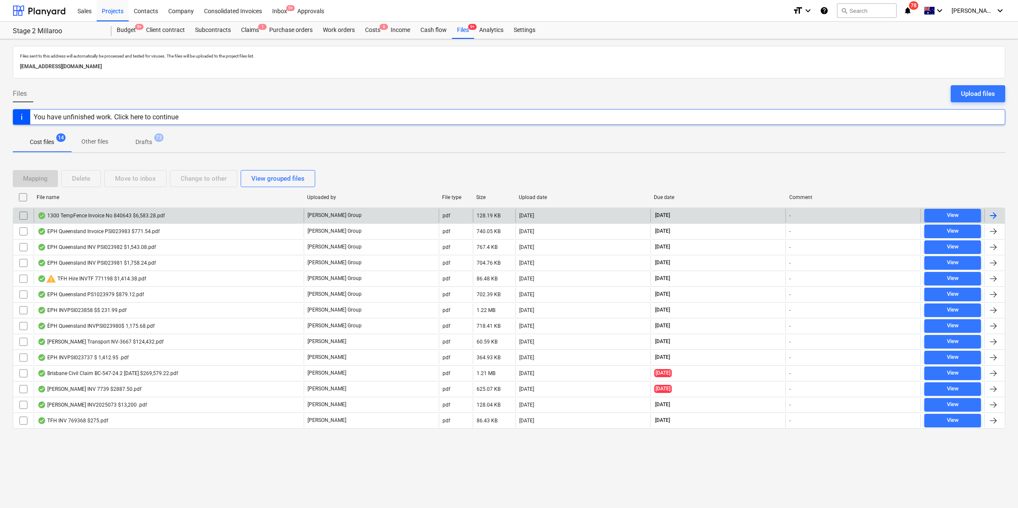
click at [144, 213] on div "1300 TempFence Invoice No 840643 $6,583.28.pdf" at bounding box center [100, 215] width 127 height 7
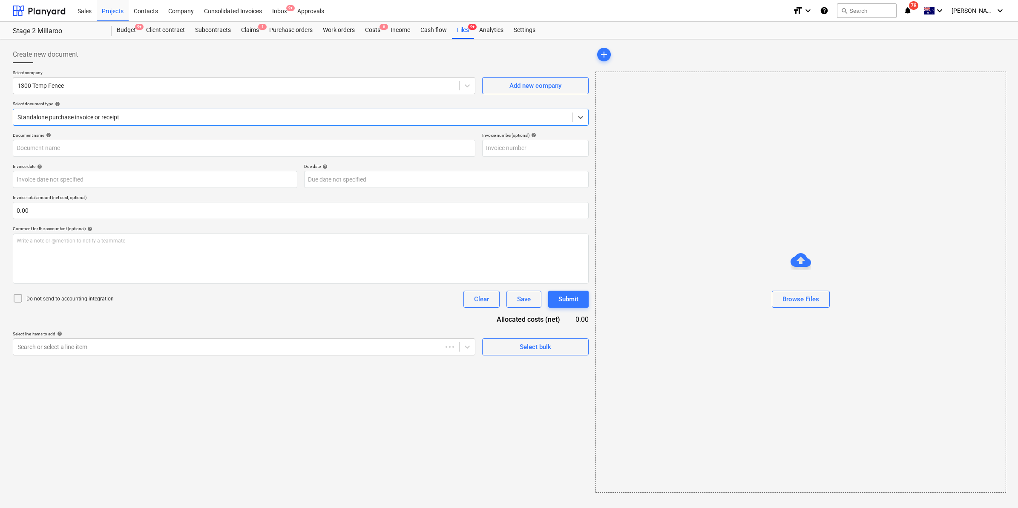
type input "840643"
type input "15 Jul 2025"
type input "31 Aug 2025"
